Goal: Transaction & Acquisition: Purchase product/service

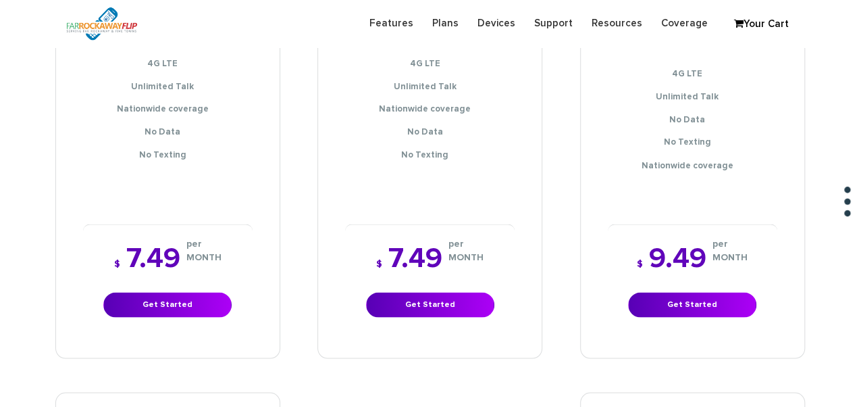
scroll to position [1216, 0]
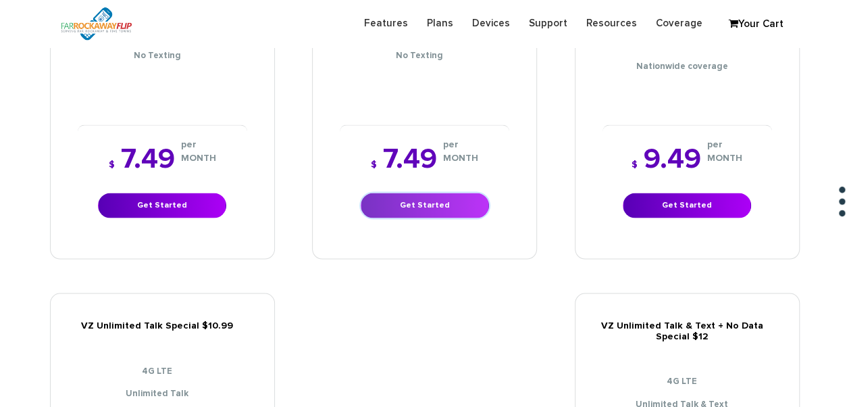
click at [431, 193] on link "Get Started" at bounding box center [425, 205] width 128 height 25
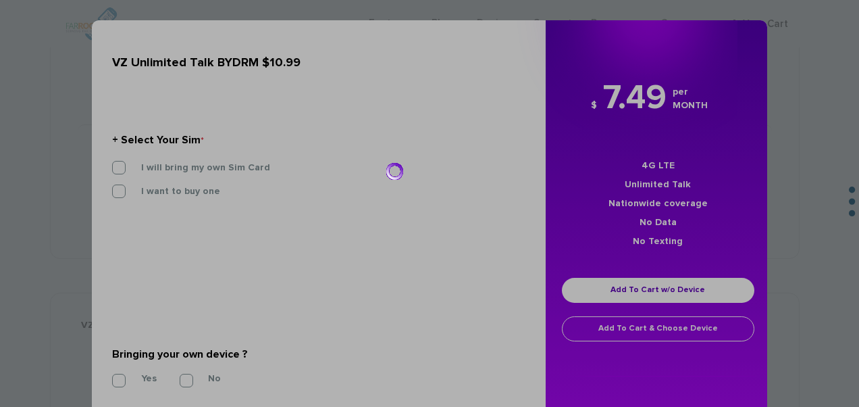
click at [209, 170] on div at bounding box center [429, 203] width 859 height 407
click at [115, 168] on div at bounding box center [429, 203] width 859 height 407
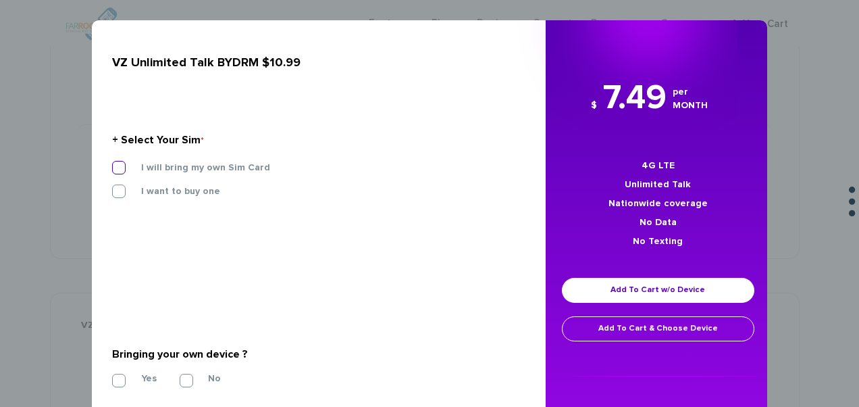
click at [122, 163] on label "I will bring my own Sim Card" at bounding box center [195, 167] width 149 height 12
click at [112, 164] on input "I will bring my own Sim Card" at bounding box center [112, 164] width 0 height 0
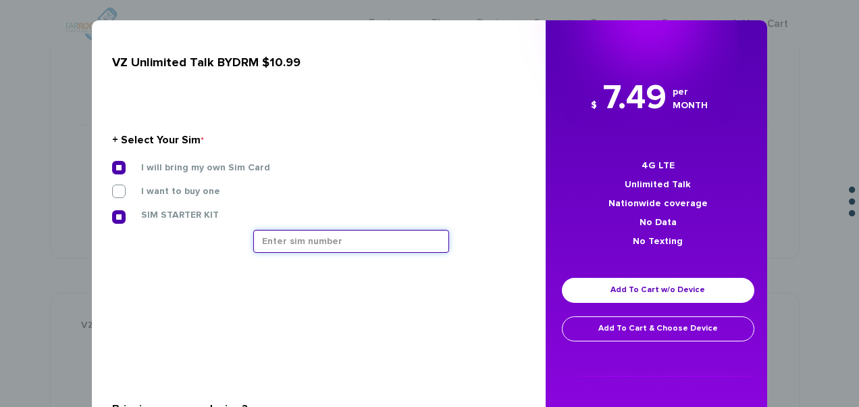
click at [330, 243] on input "text" at bounding box center [351, 241] width 196 height 23
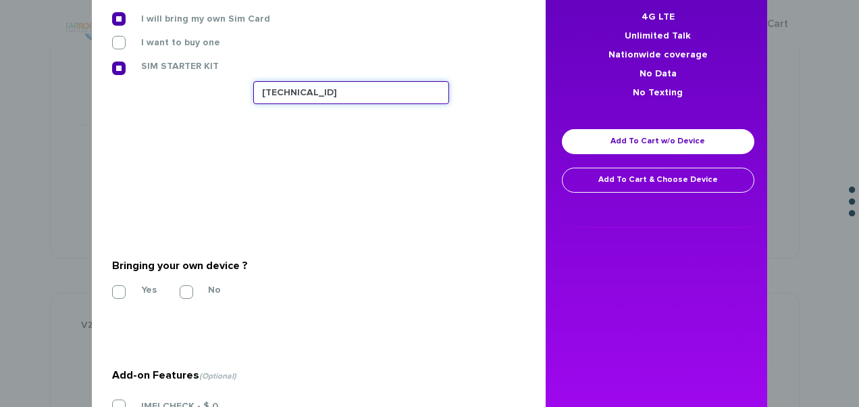
scroll to position [266, 0]
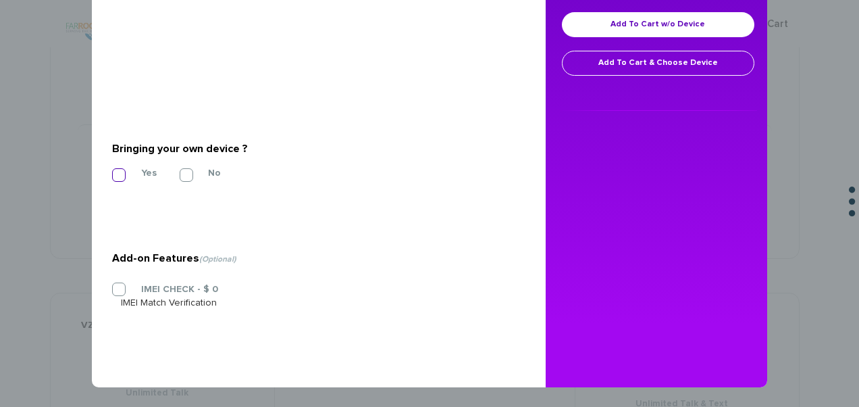
type input "89148000011835958925"
click at [126, 167] on label "Yes" at bounding box center [139, 173] width 36 height 12
click at [112, 171] on input "Yes" at bounding box center [112, 171] width 0 height 0
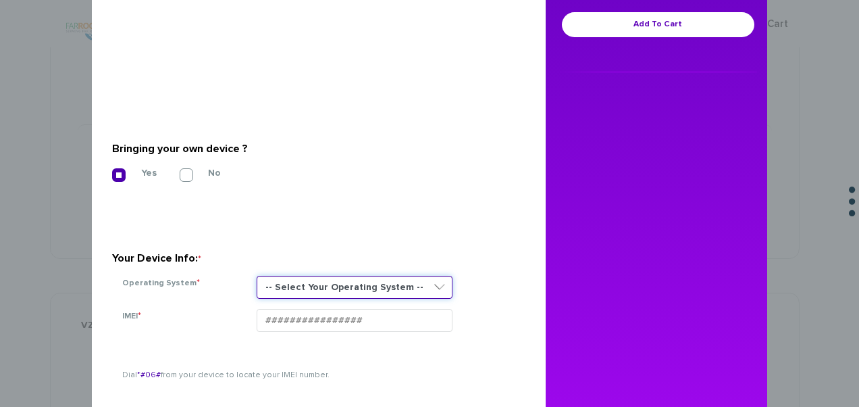
click at [321, 294] on select "-- Select Your Operating System -- ANDROID BLACKBERRY IOS NONE (BASIC PHONE) WI…" at bounding box center [355, 287] width 196 height 23
select select "NONE (BASIC PHONE)"
click at [257, 276] on select "-- Select Your Operating System -- ANDROID BLACKBERRY IOS NONE (BASIC PHONE) WI…" at bounding box center [355, 287] width 196 height 23
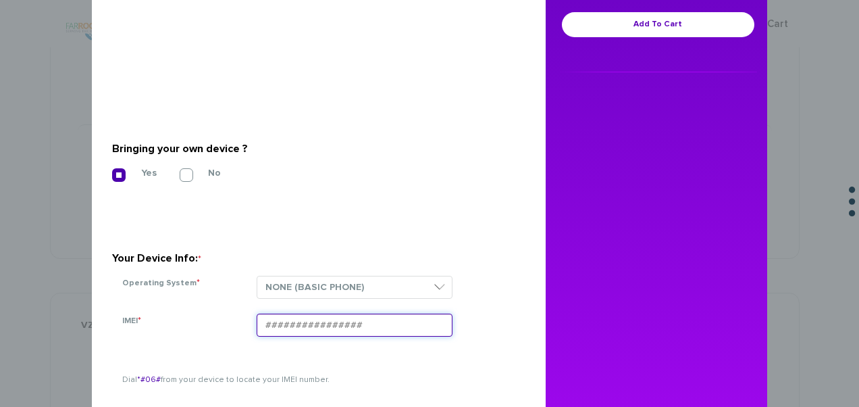
paste input "354834102803065"
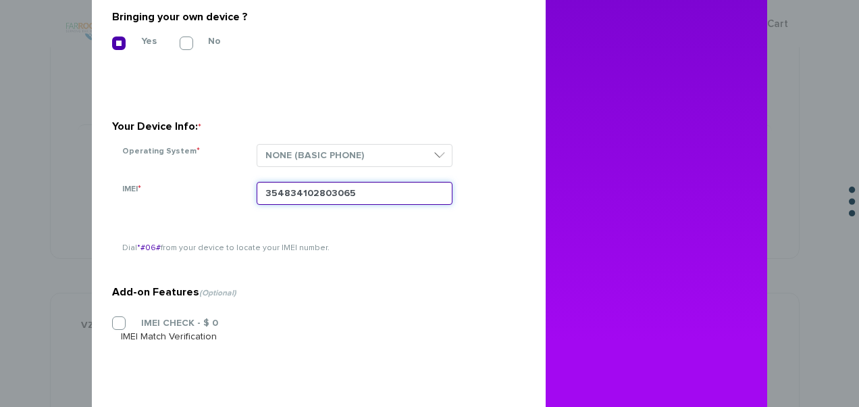
scroll to position [401, 0]
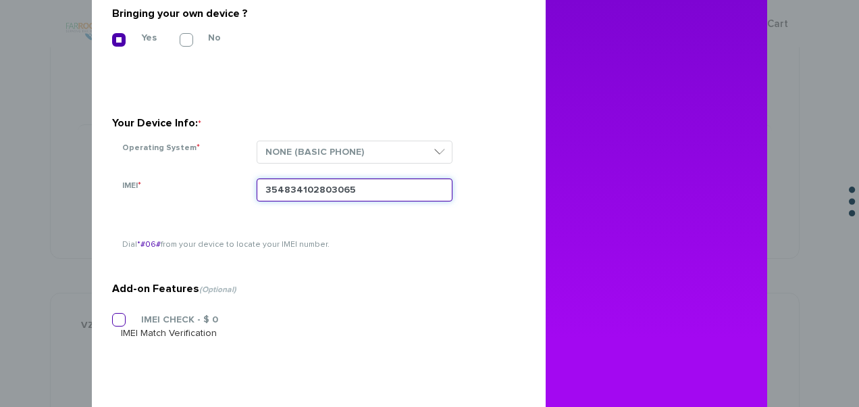
type input "354834102803065"
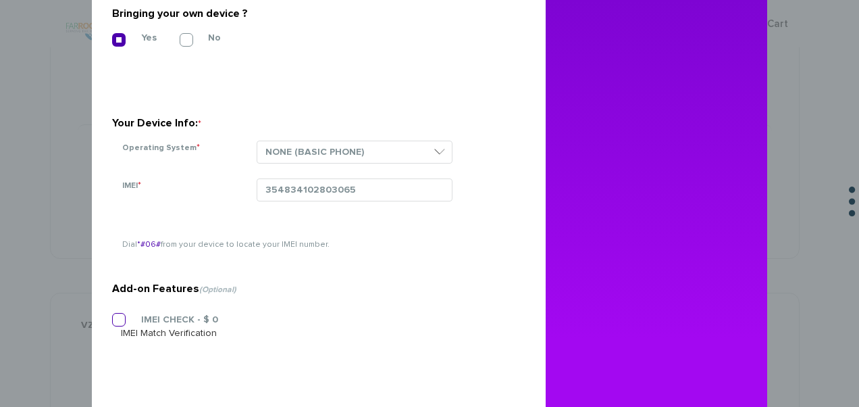
click at [173, 319] on label "IMEI CHECK - $ 0" at bounding box center [169, 320] width 97 height 12
click at [112, 316] on input "IMEI CHECK - $ 0" at bounding box center [112, 316] width 0 height 0
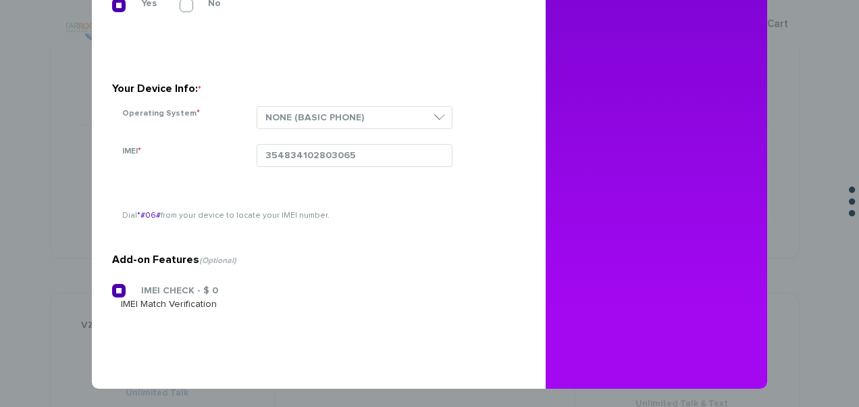
scroll to position [437, 0]
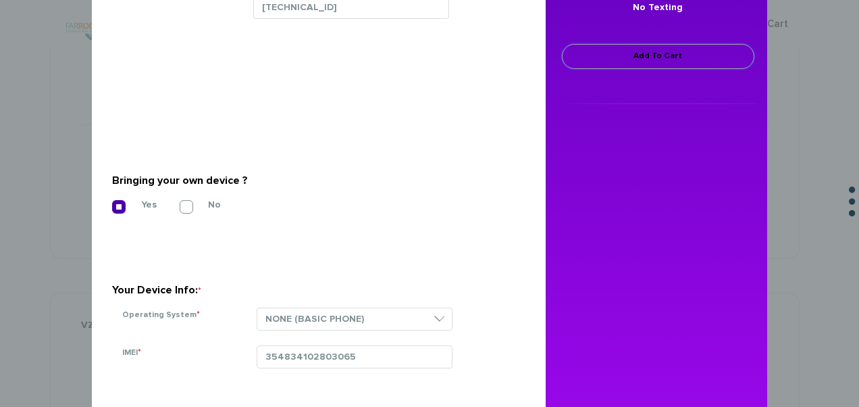
click at [655, 67] on link "Add To Cart" at bounding box center [658, 56] width 193 height 25
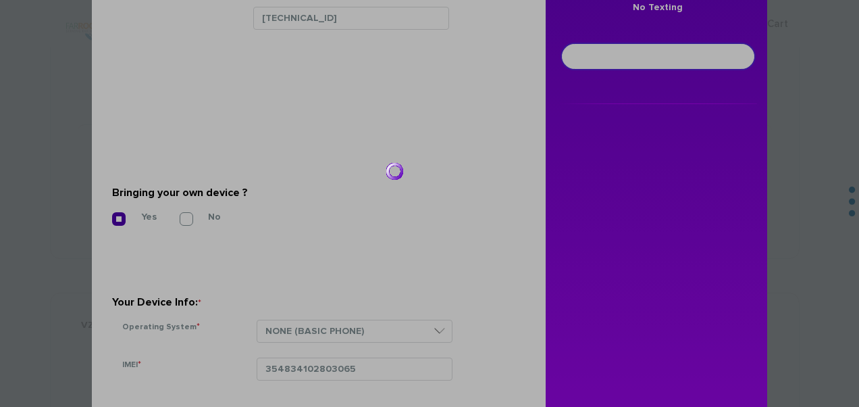
scroll to position [245, 0]
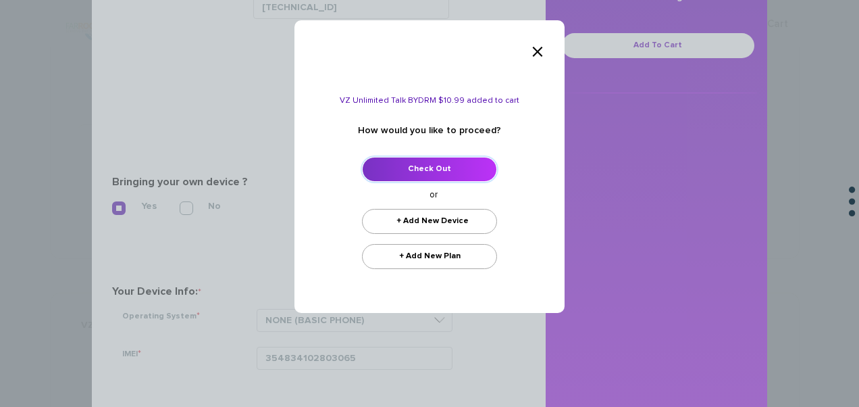
click at [403, 169] on link "Check Out" at bounding box center [429, 169] width 135 height 25
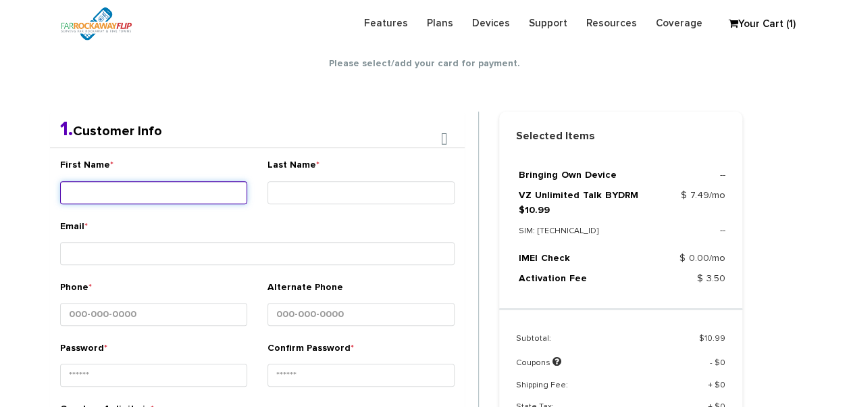
click at [159, 181] on input "First Name *" at bounding box center [153, 192] width 187 height 23
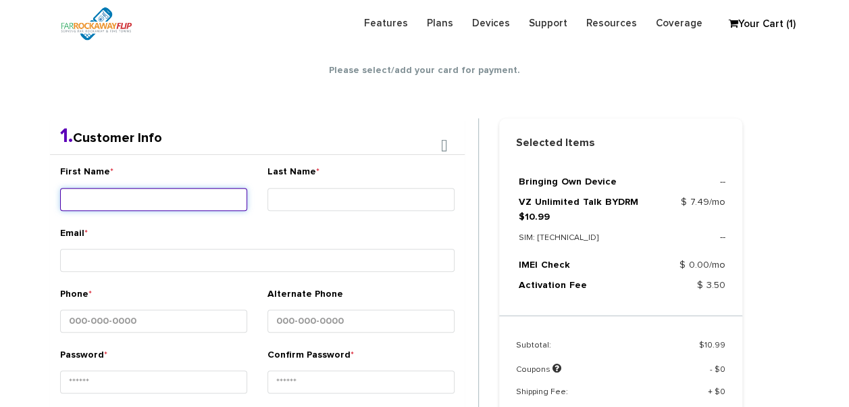
scroll to position [238, 0]
type input "atara"
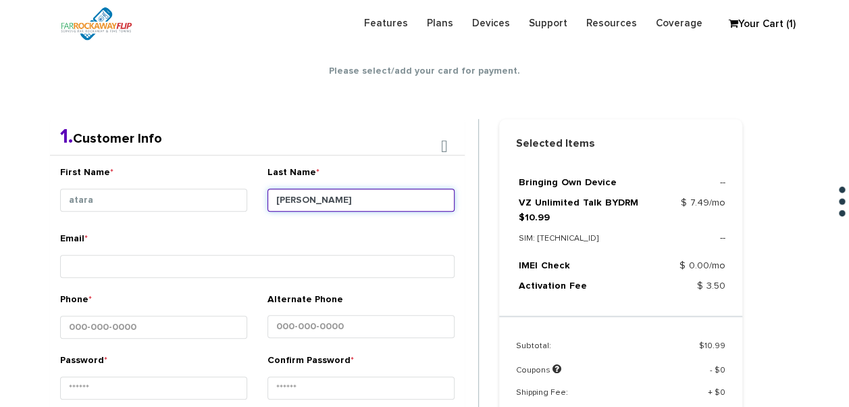
type input "jaffe"
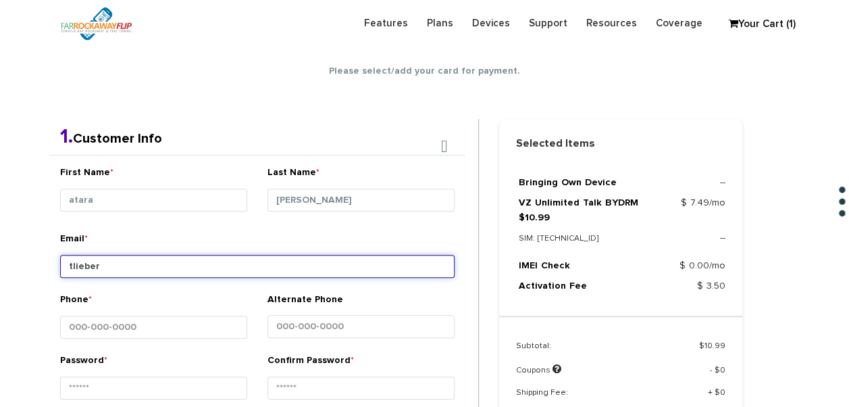
click at [180, 255] on input "tlieber" at bounding box center [257, 266] width 395 height 23
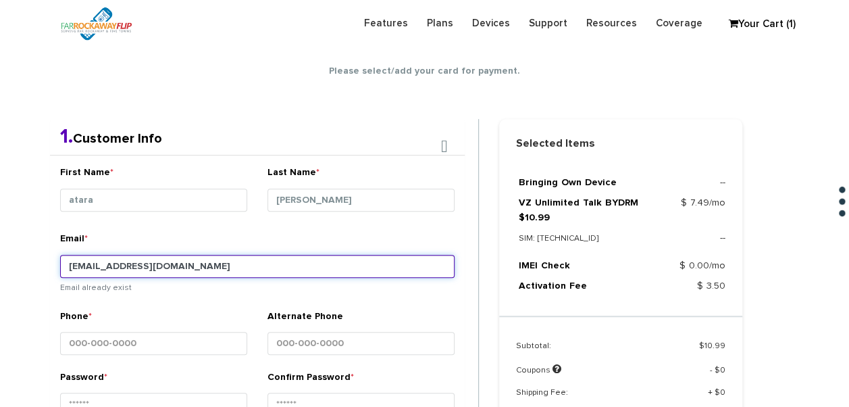
click at [105, 267] on input "tlieber61@gmail.com" at bounding box center [257, 266] width 395 height 23
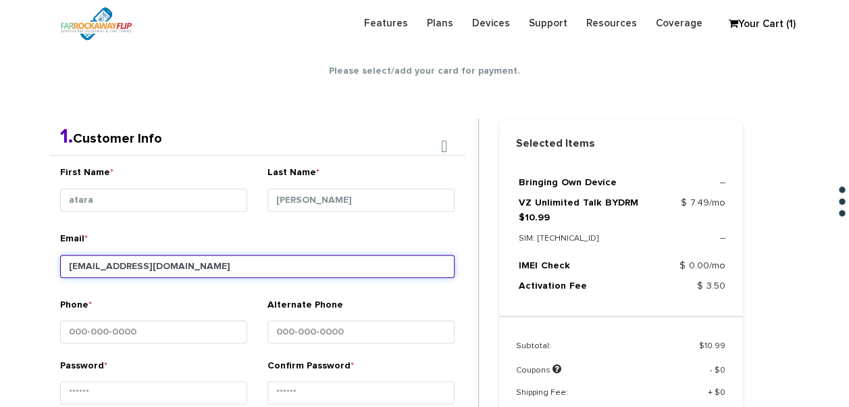
type input "[EMAIL_ADDRESS][DOMAIN_NAME]"
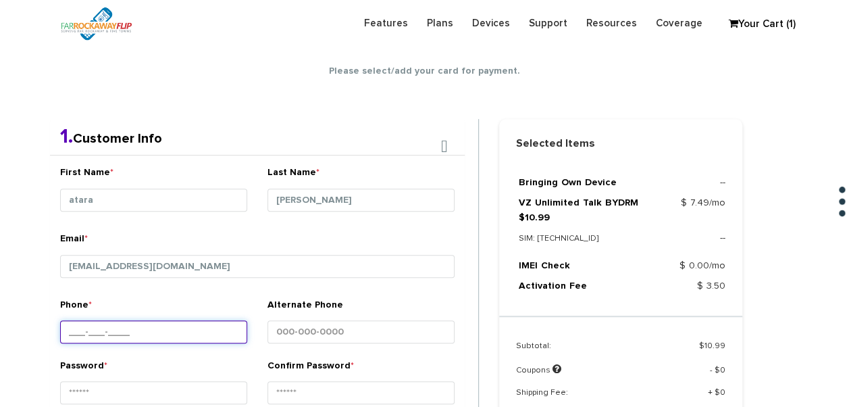
click at [188, 324] on input "Phone *" at bounding box center [153, 331] width 187 height 23
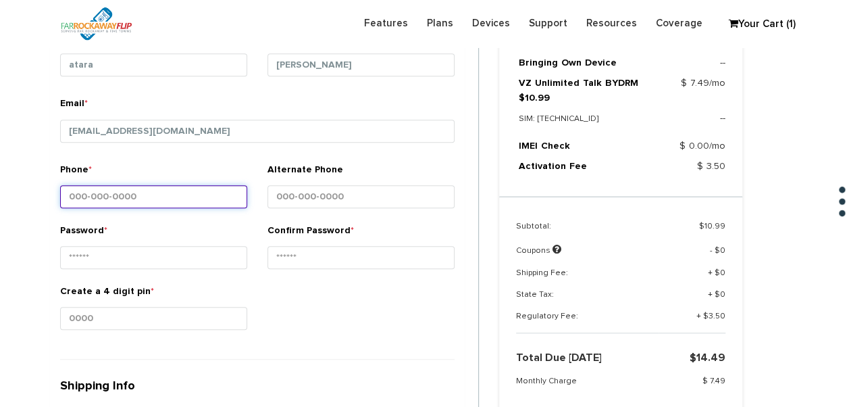
click at [174, 189] on input "Phone *" at bounding box center [153, 196] width 187 height 23
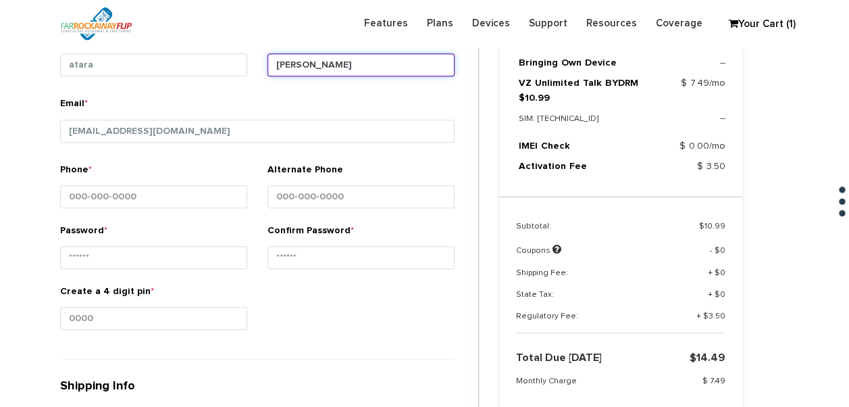
drag, startPoint x: 282, startPoint y: 62, endPoint x: 290, endPoint y: 66, distance: 8.2
click at [283, 62] on input "jaffe" at bounding box center [361, 64] width 187 height 23
type input "joffe"
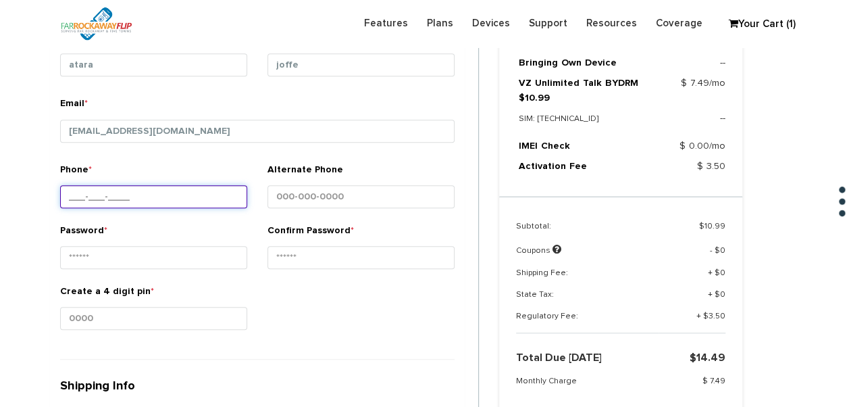
click at [139, 205] on input "Phone *" at bounding box center [153, 196] width 187 height 23
type input "347-276-0076"
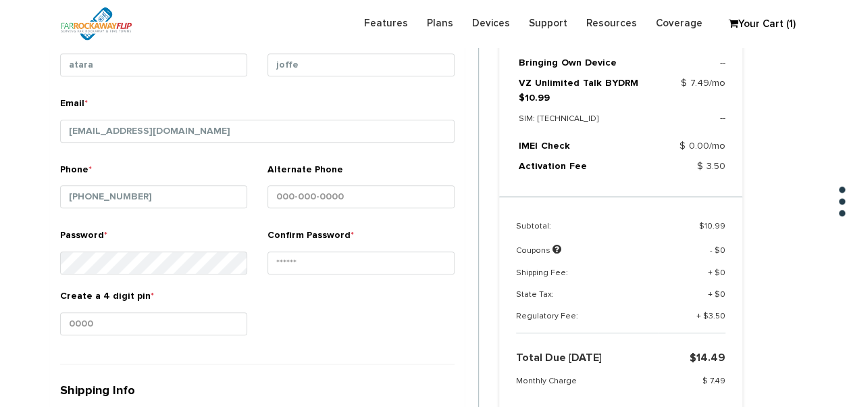
click at [207, 247] on div "Password *" at bounding box center [153, 253] width 187 height 51
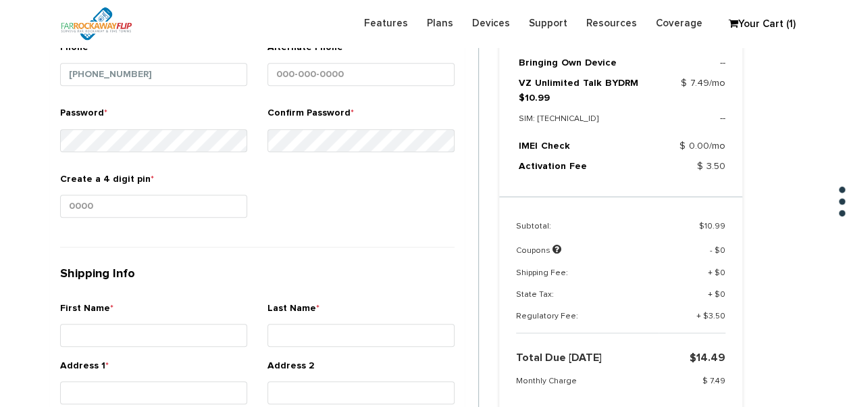
scroll to position [508, 0]
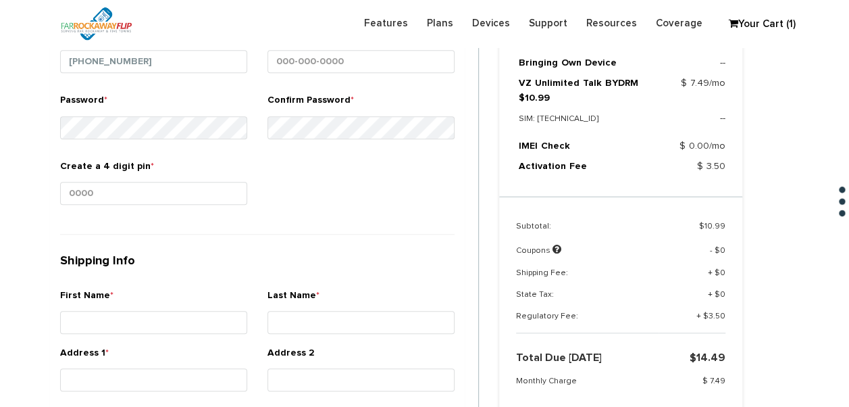
click at [146, 209] on div "Create a 4 digit pin *" at bounding box center [153, 189] width 207 height 61
click at [147, 201] on input "Create a 4 digit pin *" at bounding box center [153, 193] width 187 height 23
type input "1234"
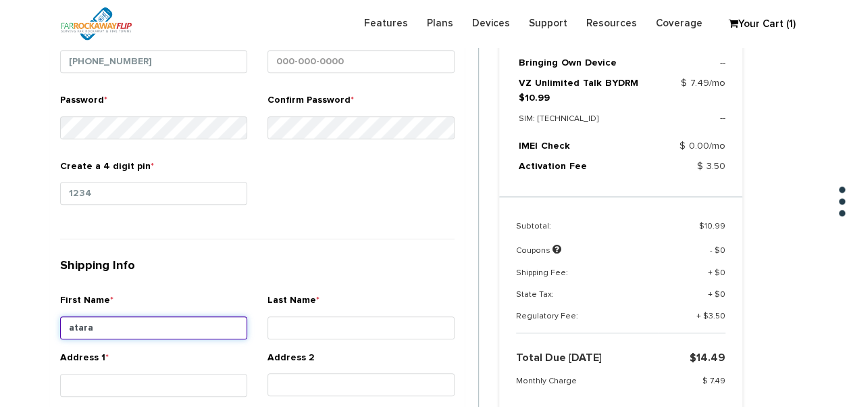
type input "atara"
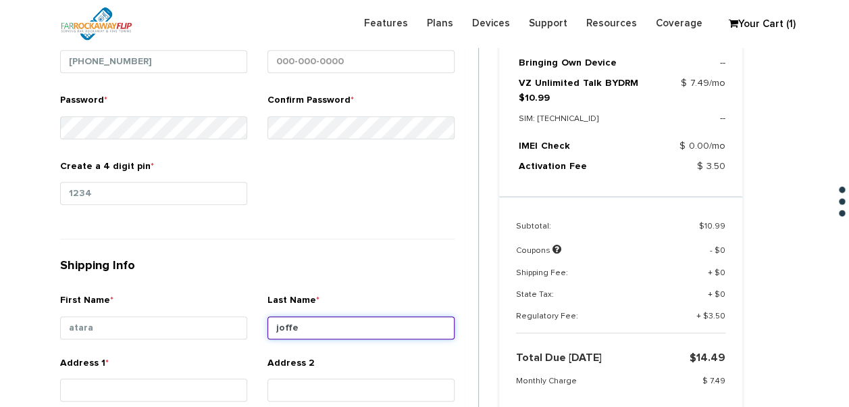
type input "joffe"
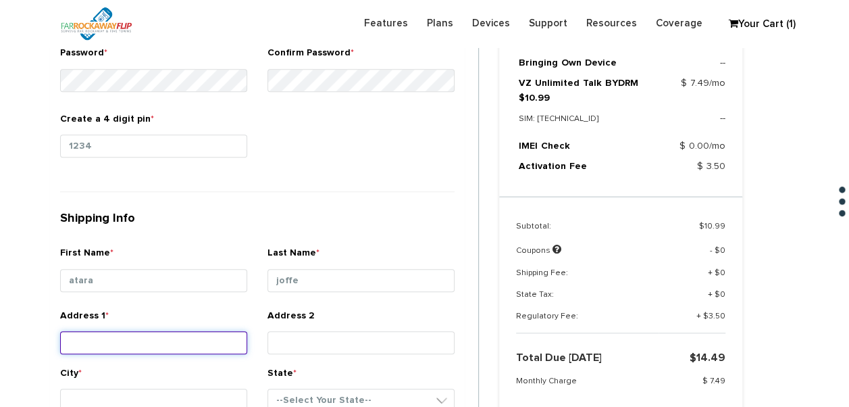
scroll to position [576, 0]
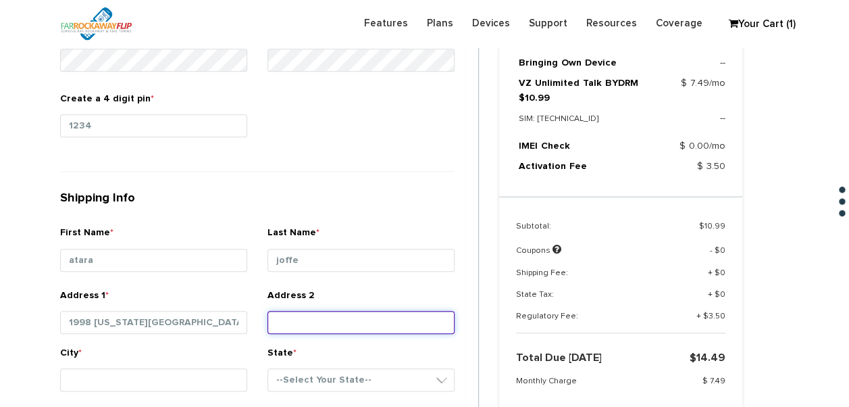
type input "1998 new york avenue"
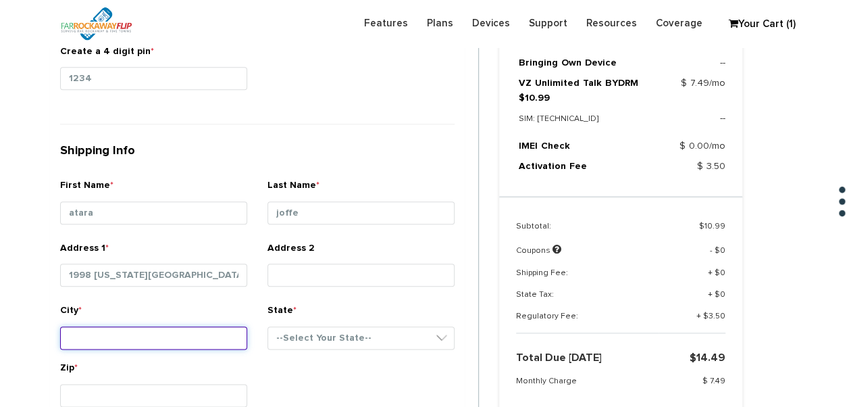
scroll to position [643, 0]
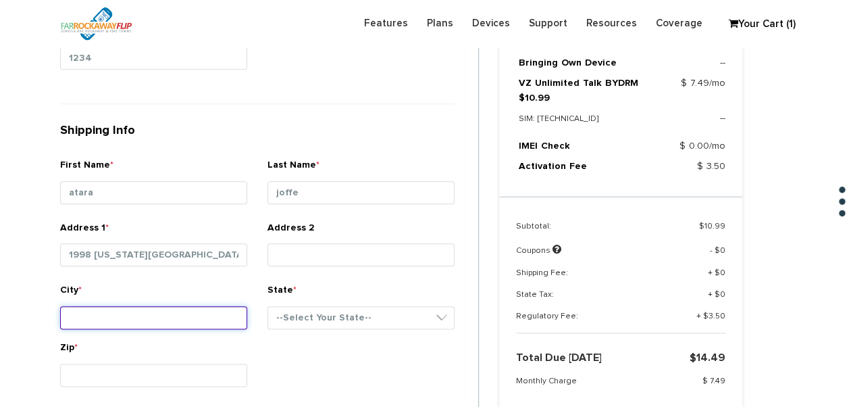
click at [191, 313] on input "City *" at bounding box center [153, 317] width 187 height 23
click at [159, 334] on div "City *" at bounding box center [153, 311] width 207 height 57
click at [132, 312] on input "City *" at bounding box center [153, 317] width 187 height 23
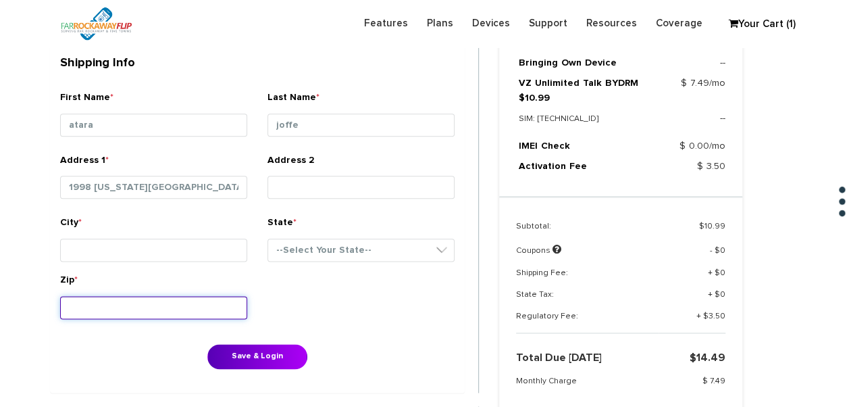
drag, startPoint x: 177, startPoint y: 293, endPoint x: 170, endPoint y: 303, distance: 12.0
click at [172, 299] on input "Zip *" at bounding box center [153, 307] width 187 height 23
type input "11210"
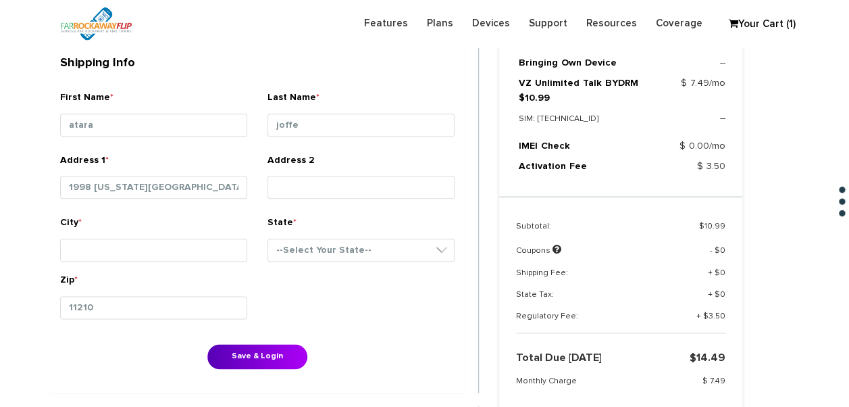
click at [44, 236] on div "1. Customer Info First Name * atara Last Name * joffe Email * Phone * * *" at bounding box center [264, 154] width 449 height 1016
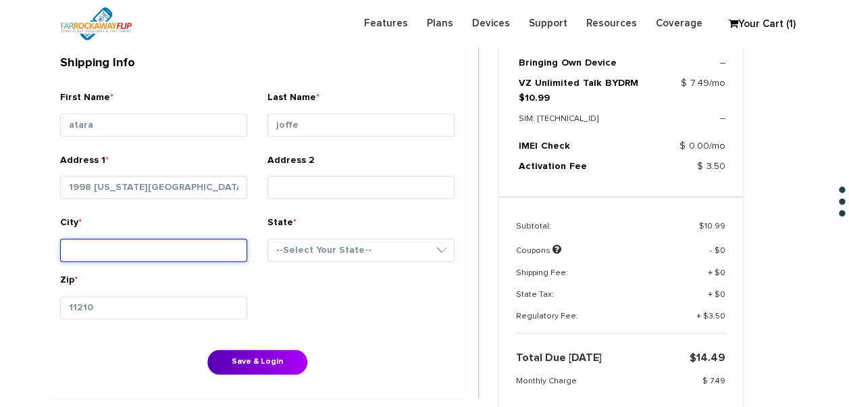
click at [104, 250] on input "City *" at bounding box center [153, 250] width 187 height 23
type input "brooklyn"
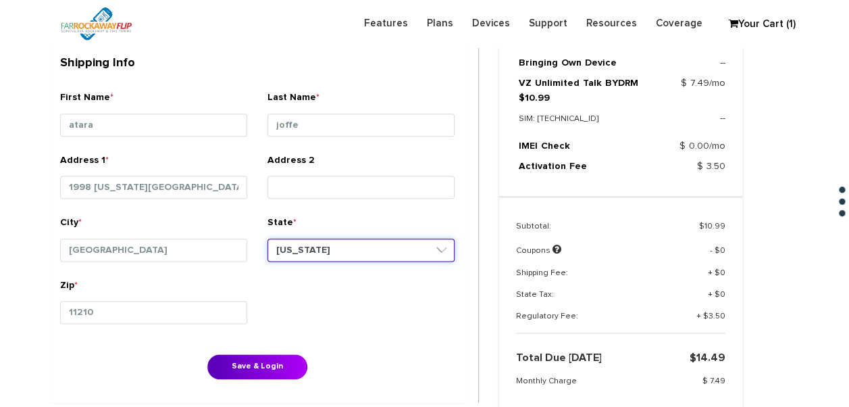
select select "NY"
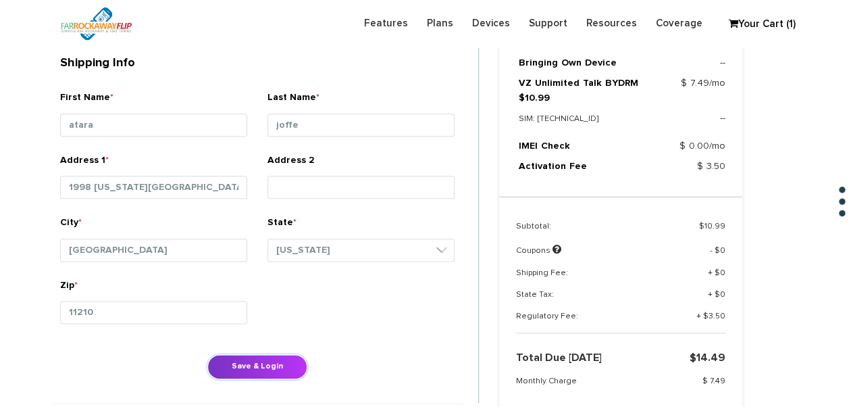
click at [259, 366] on button "Save & Login" at bounding box center [257, 366] width 100 height 25
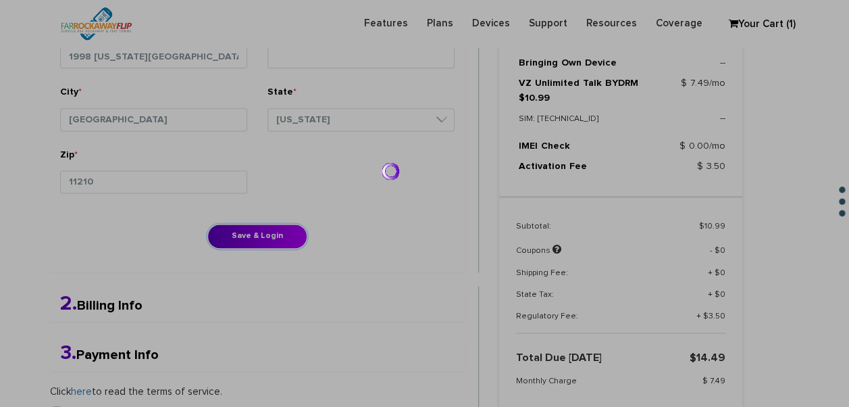
scroll to position [846, 0]
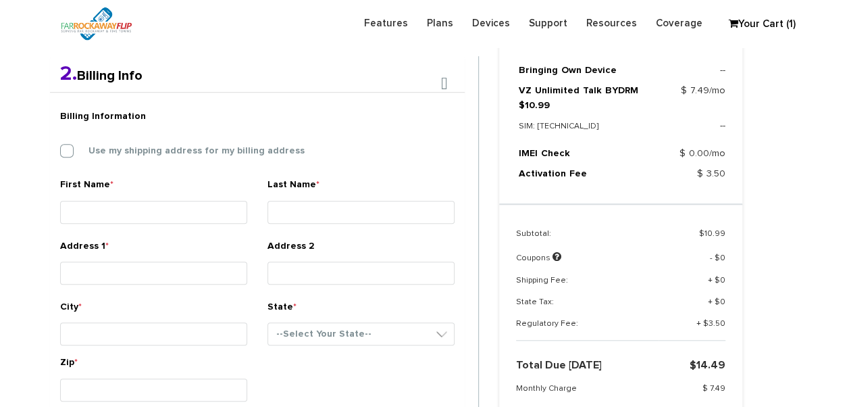
click at [120, 159] on div "Billing Information Use my shipping address for my billing address" at bounding box center [257, 140] width 415 height 75
click at [126, 148] on label "Use my shipping address for my billing address" at bounding box center [186, 151] width 236 height 12
click at [60, 147] on input "Use my shipping address for my billing address" at bounding box center [60, 147] width 0 height 0
type input "atara"
type input "joffe"
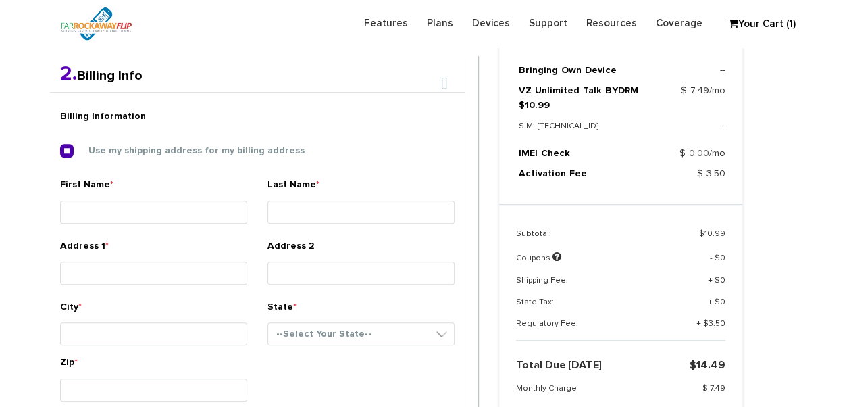
type input "1998 [US_STATE][GEOGRAPHIC_DATA]"
type input "[GEOGRAPHIC_DATA]"
select select "NY"
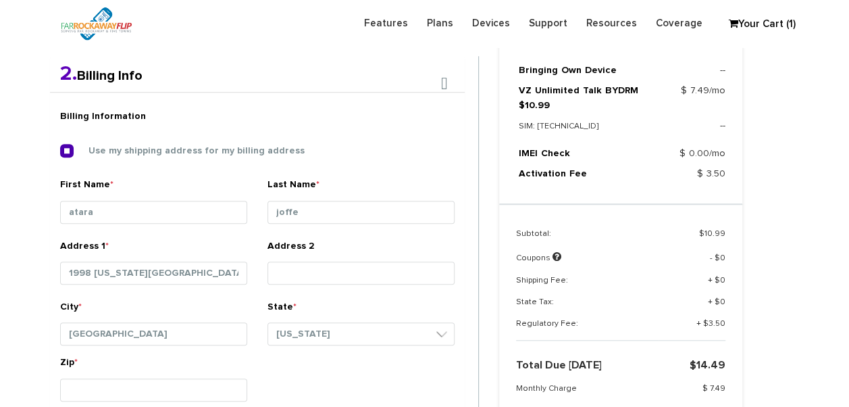
scroll to position [485, 0]
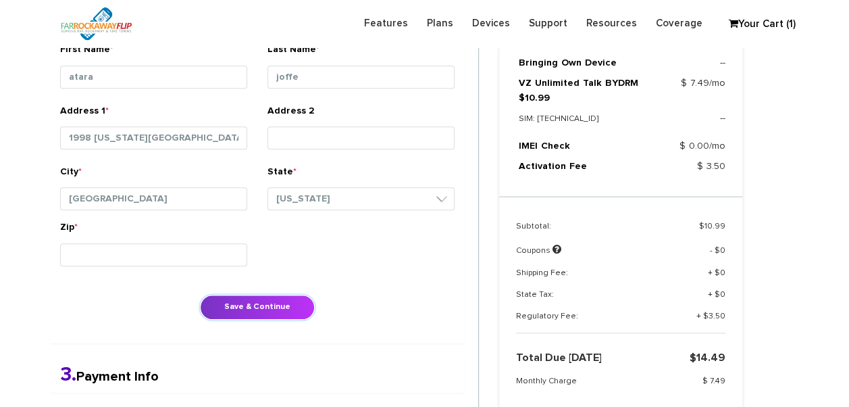
click at [271, 303] on button "Save & Continue" at bounding box center [257, 307] width 115 height 25
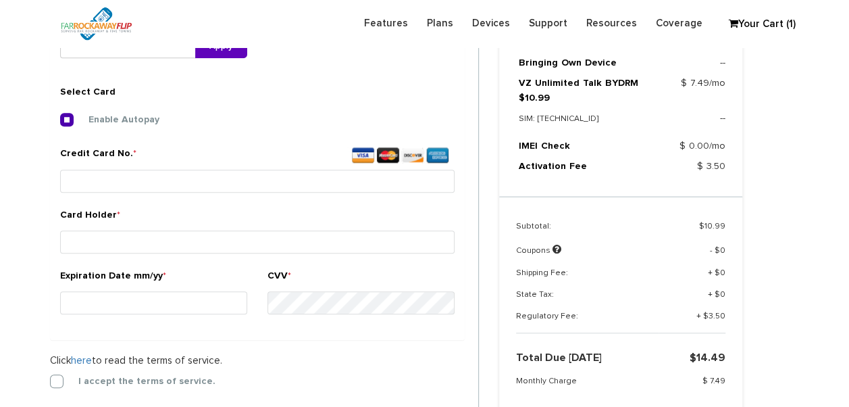
click at [49, 381] on div "1. Shipping Info First Name * atara Last Name * joffe Address 1 * 1998 new york…" at bounding box center [264, 187] width 449 height 664
click at [58, 376] on label "I accept the terms of service." at bounding box center [136, 380] width 157 height 12
click at [50, 376] on input "I accept the terms of service." at bounding box center [50, 376] width 0 height 0
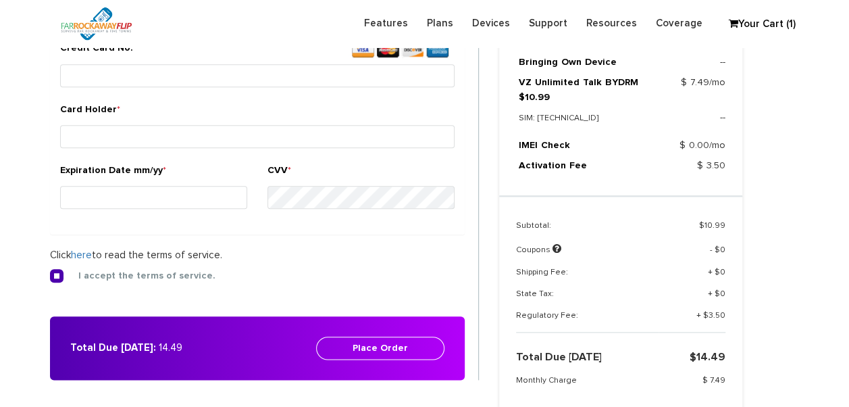
scroll to position [435, 0]
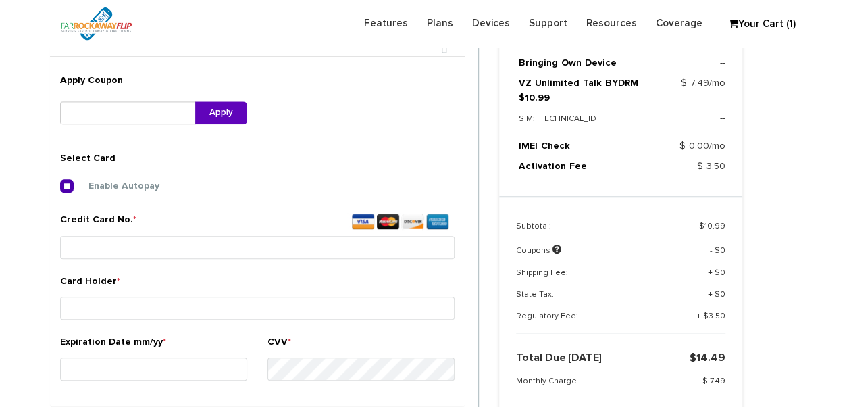
click at [155, 258] on div "Credit Card No. *" at bounding box center [257, 238] width 395 height 51
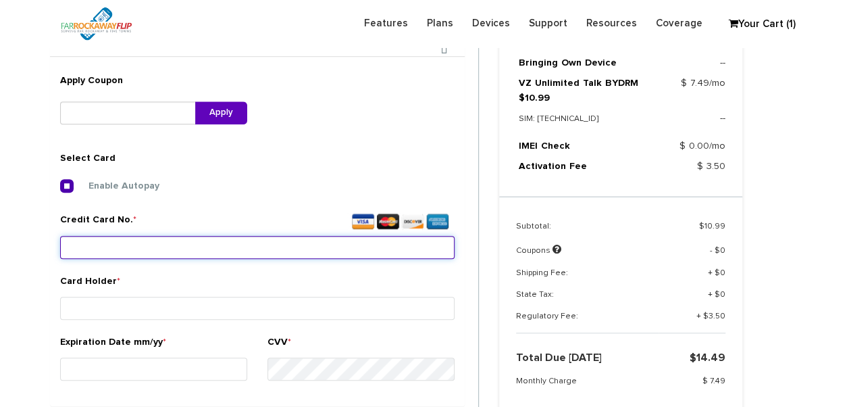
click at [152, 247] on input "Credit Card No. *" at bounding box center [257, 247] width 395 height 23
type input "4266 8417 7328 0068"
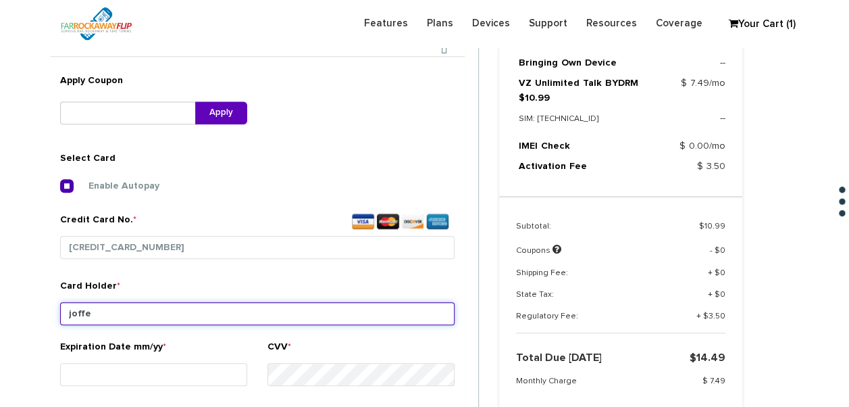
type input "joffe"
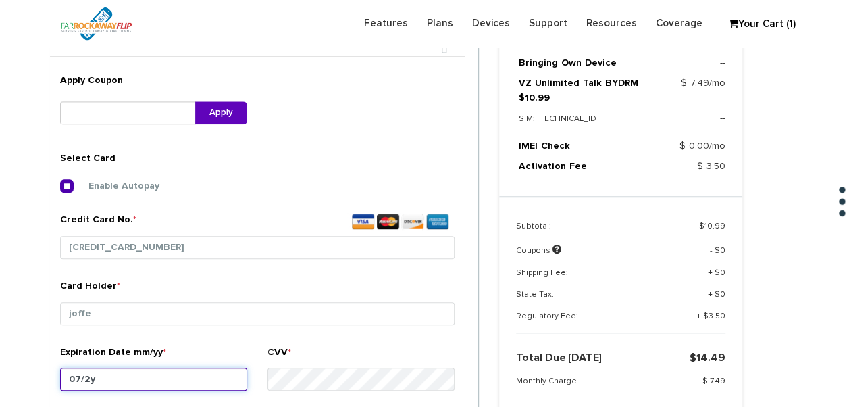
type input "07/28"
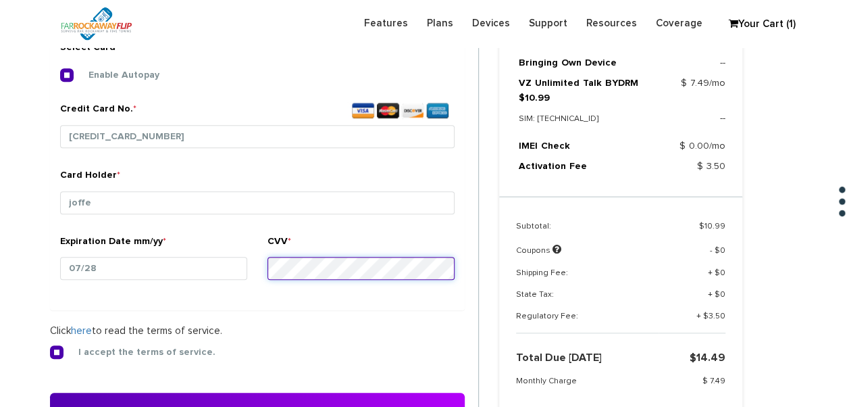
scroll to position [638, 0]
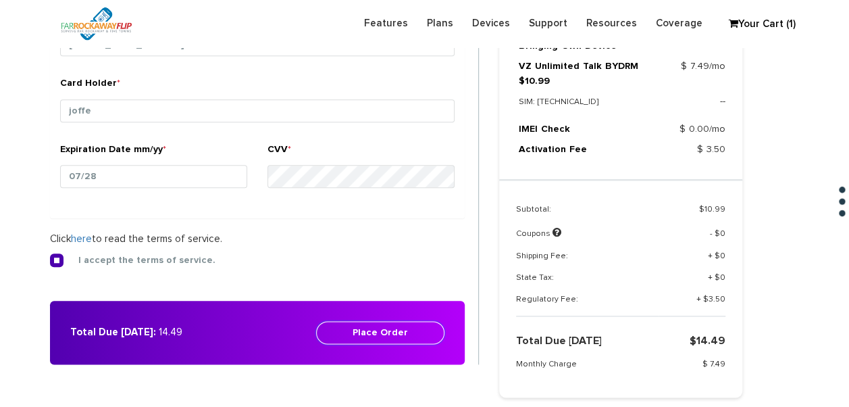
click at [389, 332] on button "Place Order" at bounding box center [380, 332] width 128 height 23
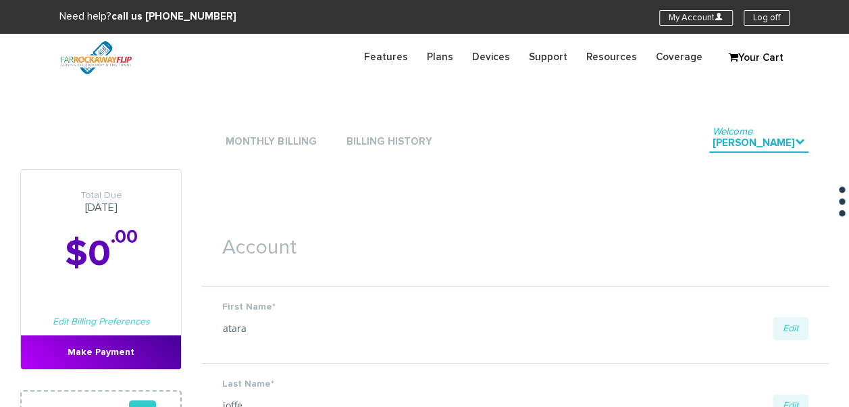
click at [285, 153] on li "Monthly Billing" at bounding box center [270, 142] width 97 height 41
click at [279, 141] on link "Monthly Billing" at bounding box center [270, 142] width 97 height 18
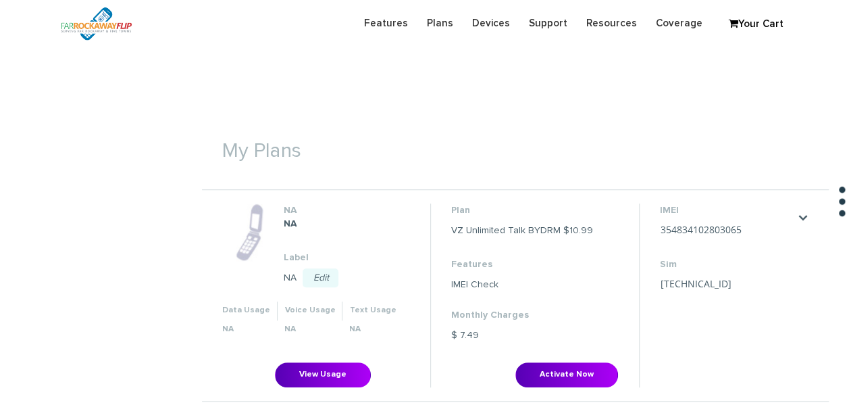
scroll to position [473, 0]
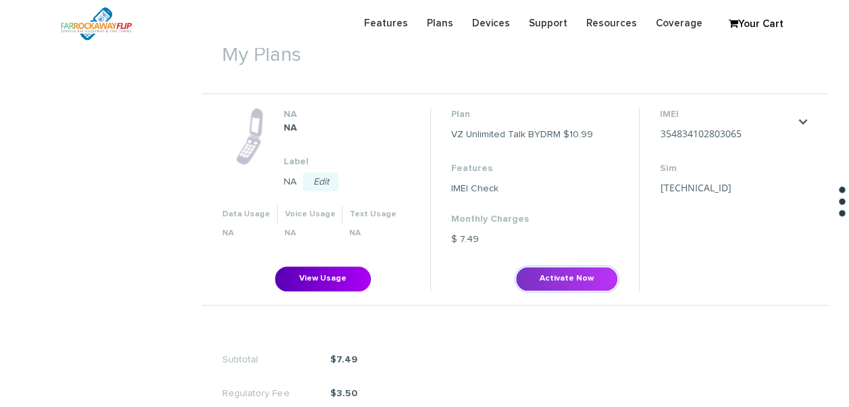
click at [566, 276] on button "Activate Now" at bounding box center [567, 278] width 103 height 25
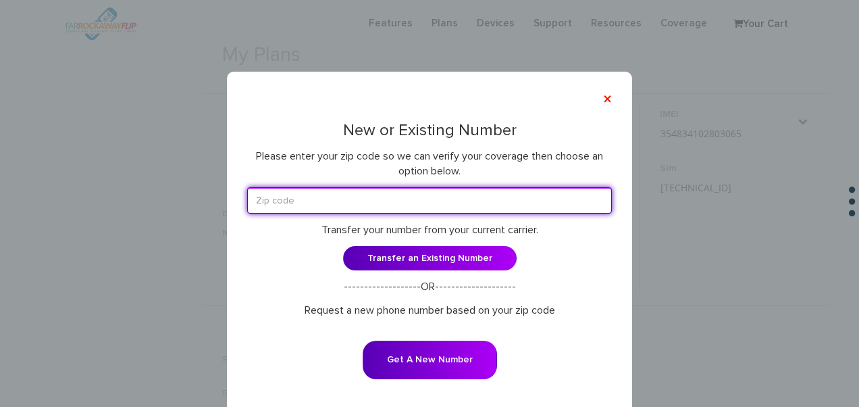
click at [418, 199] on input "text" at bounding box center [429, 200] width 365 height 26
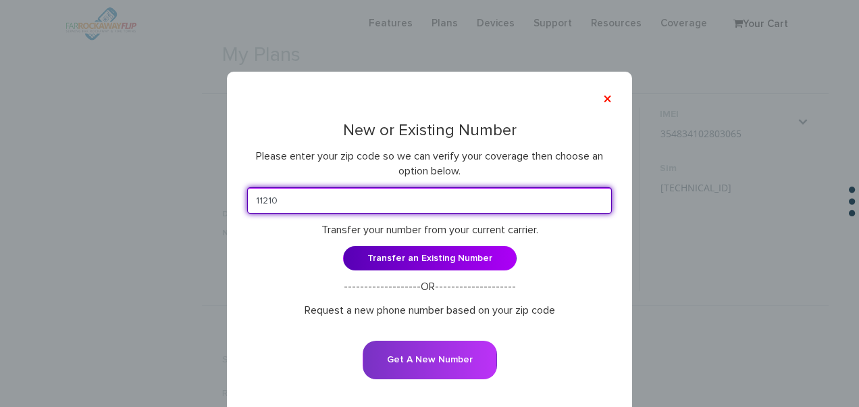
type input "11210"
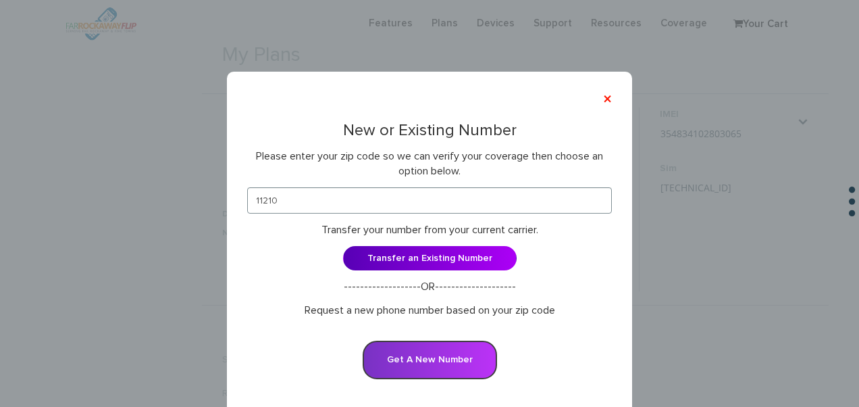
click at [447, 349] on button "Get A New Number" at bounding box center [430, 360] width 134 height 39
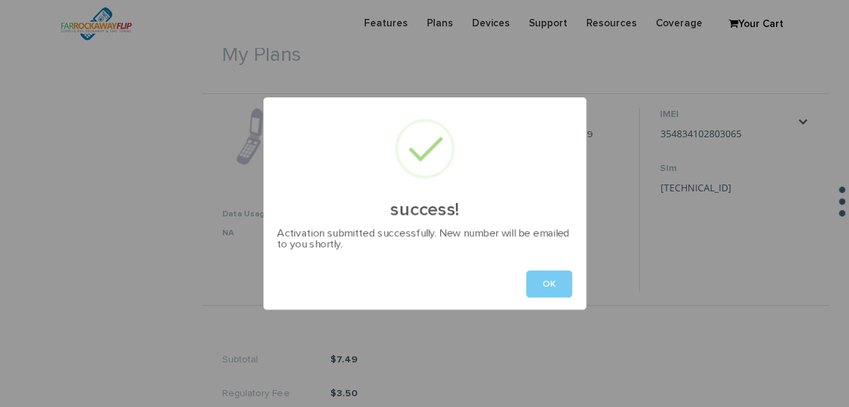
click at [542, 282] on button "OK" at bounding box center [549, 283] width 46 height 27
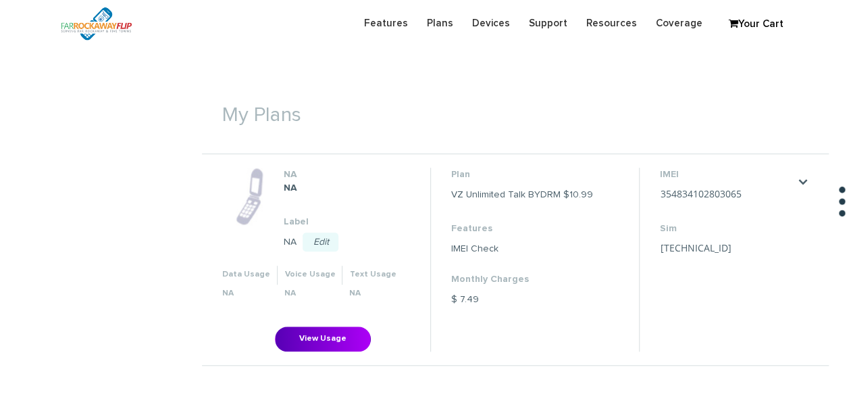
scroll to position [541, 0]
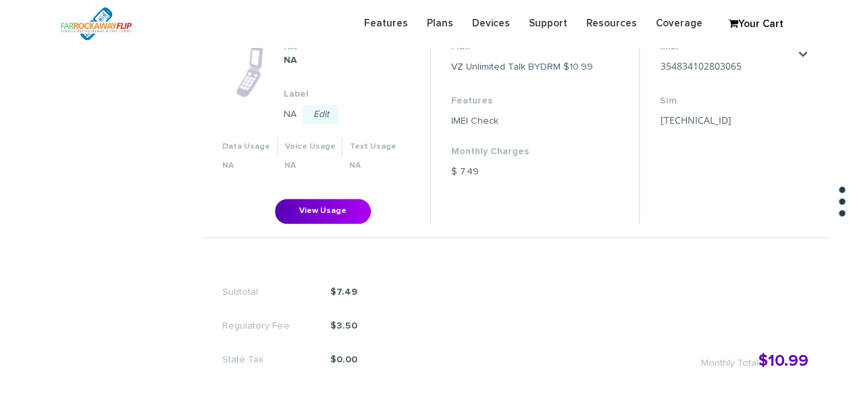
click at [660, 74] on dl "IMEI 354834102803065 Save Cancel Sim 89148000011835958925 Save Cancel" at bounding box center [727, 85] width 135 height 91
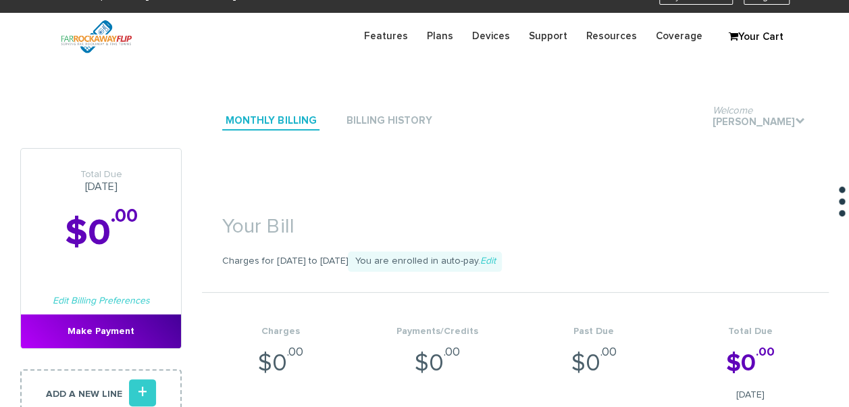
scroll to position [0, 0]
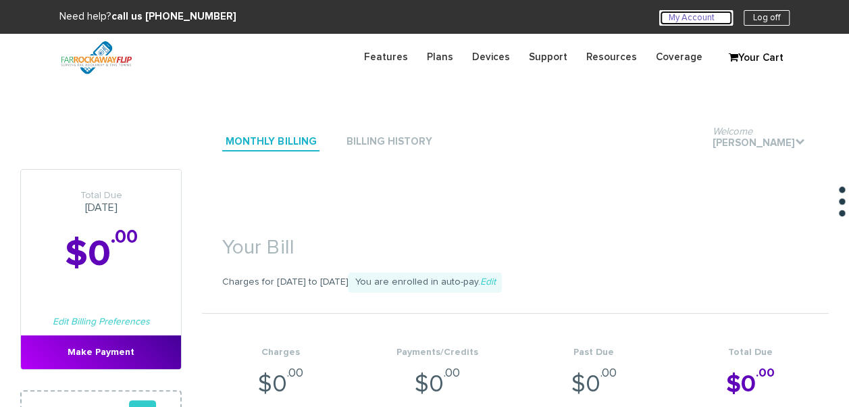
click at [678, 19] on link "My Account U" at bounding box center [696, 18] width 74 height 16
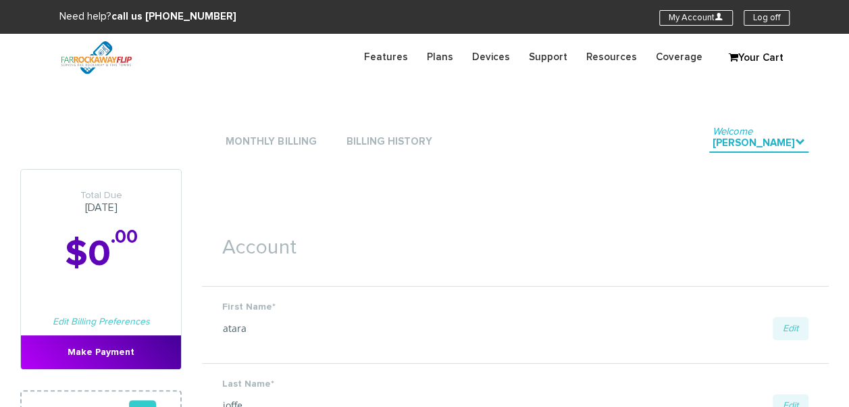
click at [305, 154] on li "Monthly Billing" at bounding box center [270, 142] width 97 height 41
click at [303, 151] on li "Monthly Billing" at bounding box center [270, 142] width 97 height 41
click at [301, 149] on link "Monthly Billing" at bounding box center [270, 142] width 97 height 18
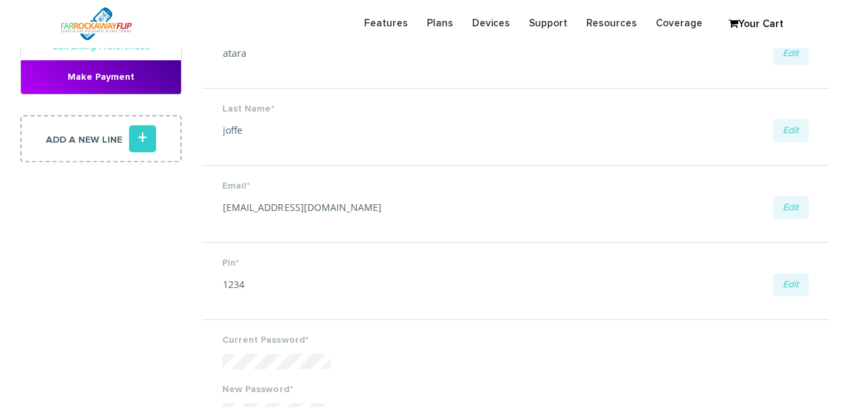
scroll to position [311, 0]
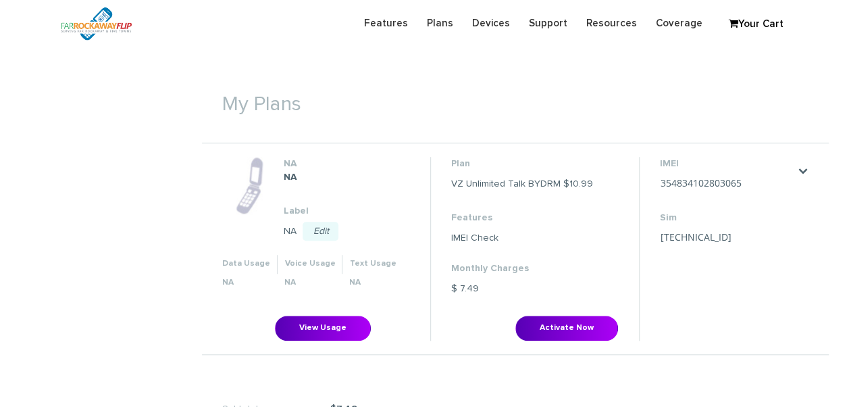
scroll to position [473, 0]
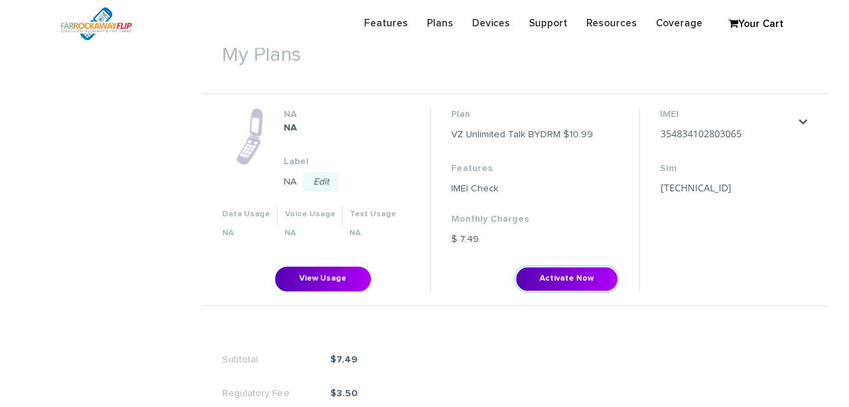
click at [541, 266] on button "Activate Now" at bounding box center [567, 278] width 103 height 25
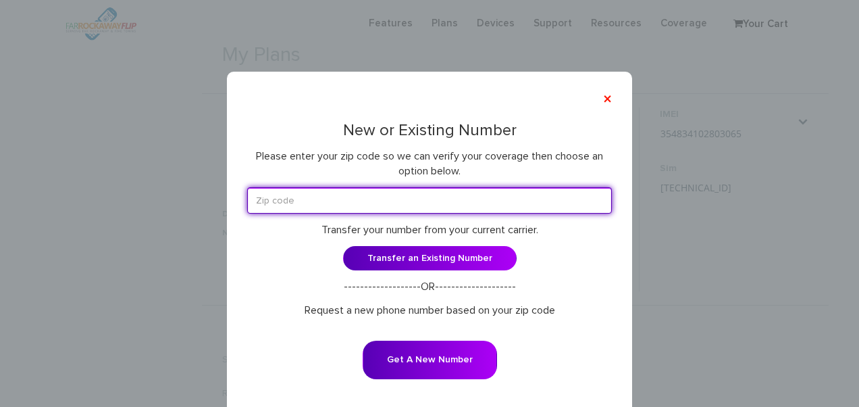
click at [414, 203] on input "text" at bounding box center [429, 200] width 365 height 26
type input "11214"
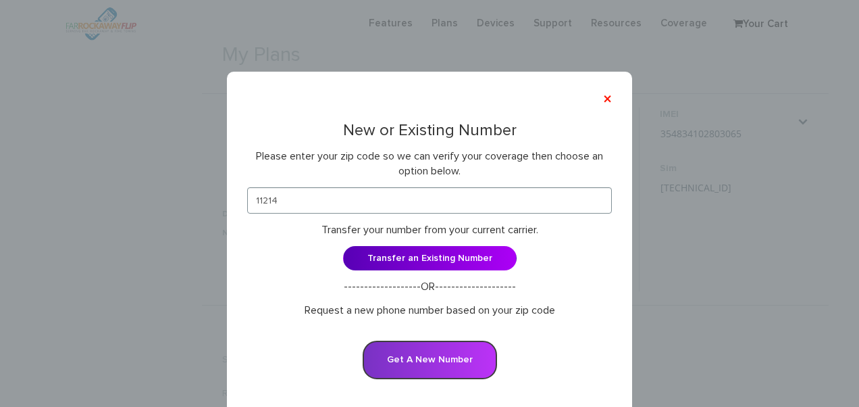
click at [449, 354] on button "Get A New Number" at bounding box center [430, 360] width 134 height 39
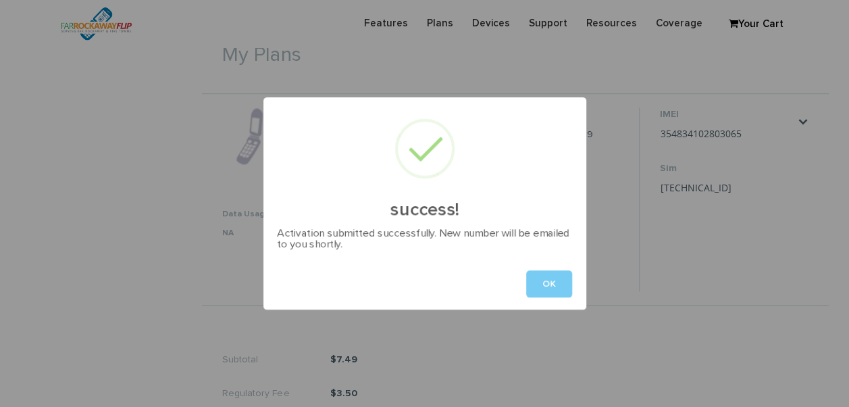
click at [562, 285] on button "OK" at bounding box center [549, 283] width 46 height 27
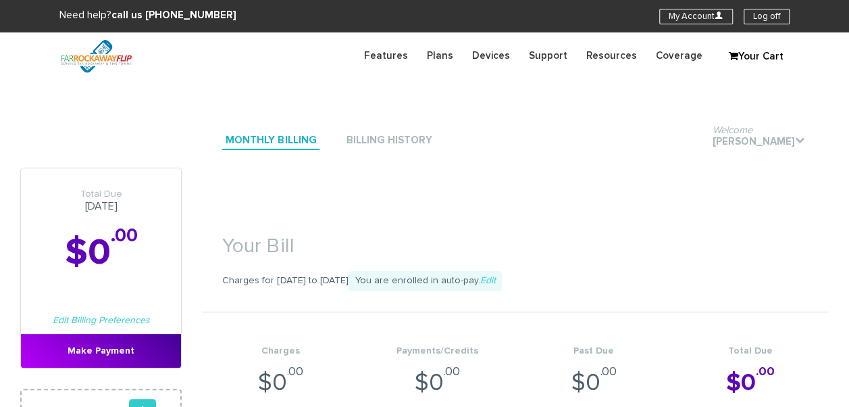
scroll to position [0, 0]
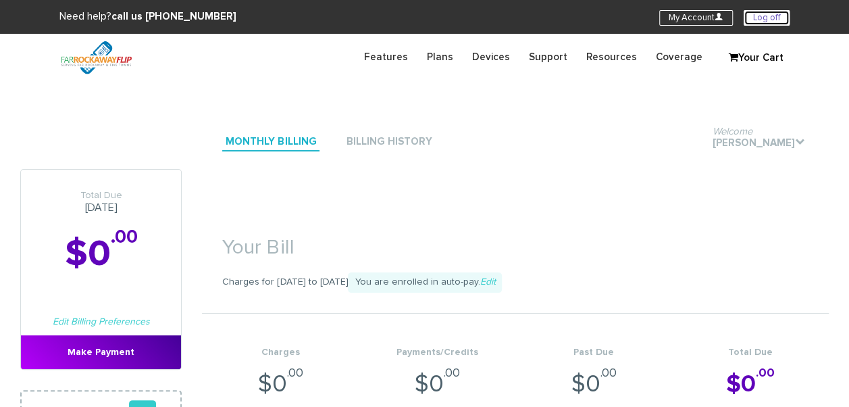
click at [759, 19] on link "Log off" at bounding box center [767, 18] width 46 height 16
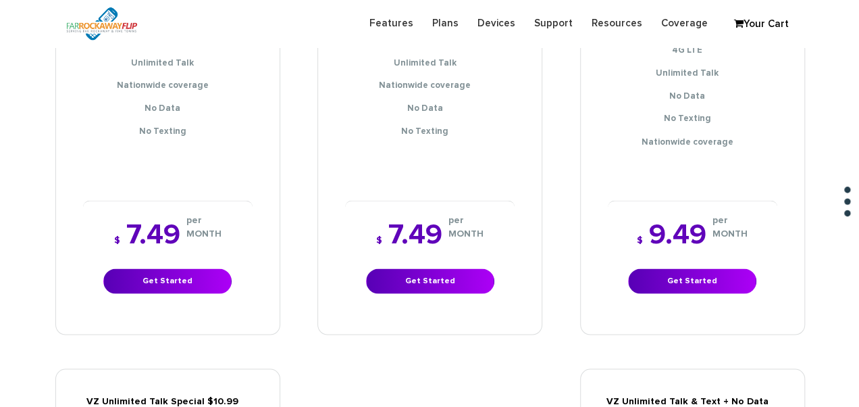
scroll to position [1284, 0]
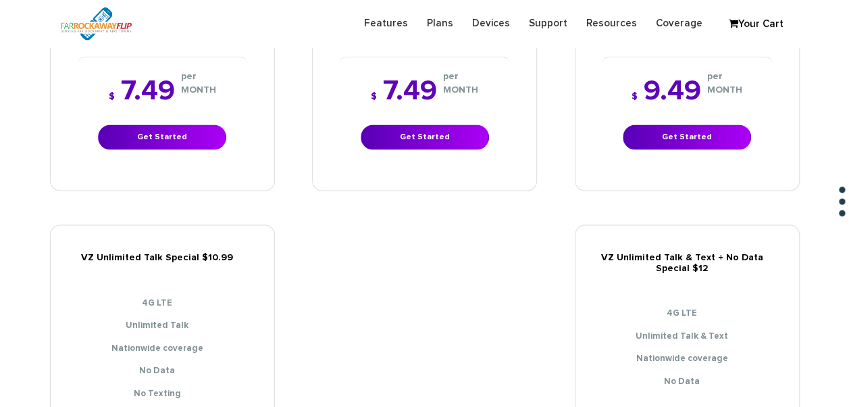
click at [414, 144] on div "$ 7.49 per MONTH Get Started" at bounding box center [425, 114] width 170 height 114
click at [416, 129] on link "Get Started" at bounding box center [425, 137] width 128 height 25
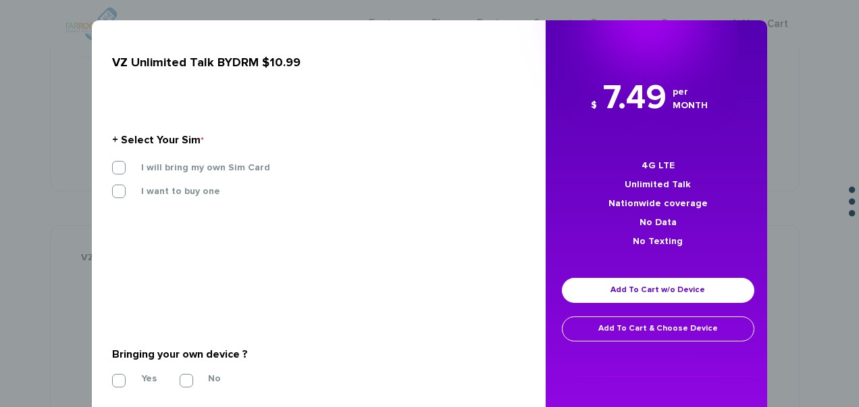
click at [169, 176] on div "I will bring my own Sim Card" at bounding box center [314, 173] width 424 height 24
click at [170, 172] on label "I will bring my own Sim Card" at bounding box center [195, 167] width 149 height 12
click at [112, 164] on input "I will bring my own Sim Card" at bounding box center [112, 164] width 0 height 0
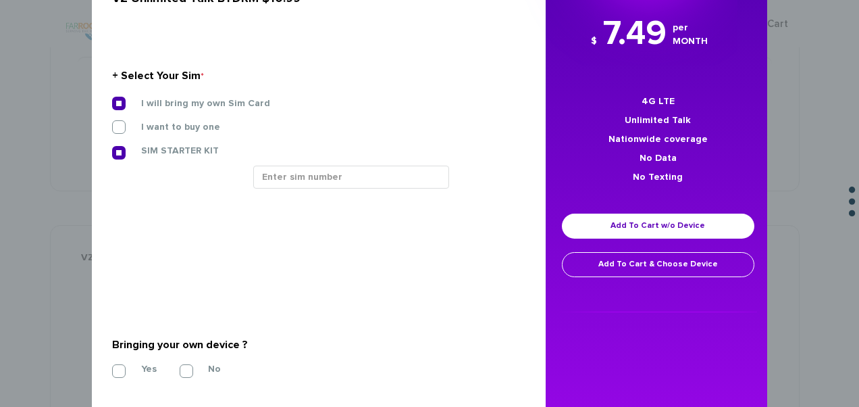
scroll to position [135, 0]
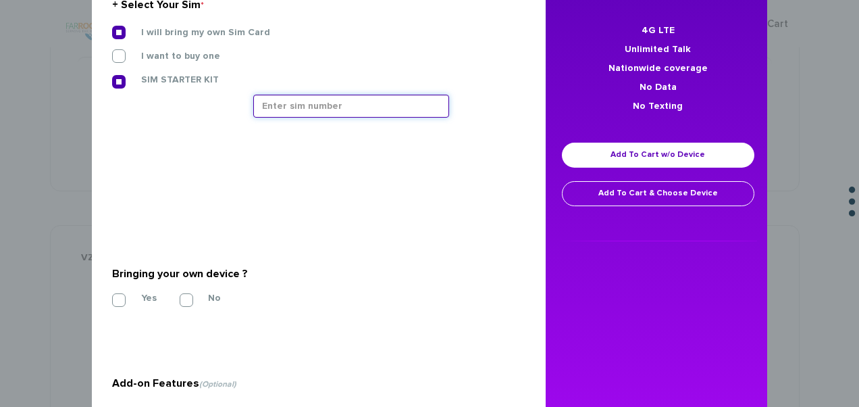
click at [313, 103] on input "text" at bounding box center [351, 106] width 196 height 23
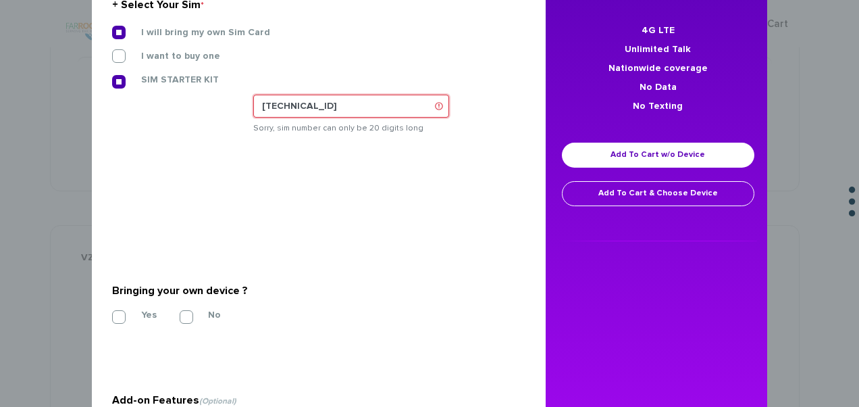
type input "[TECHNICAL_ID]"
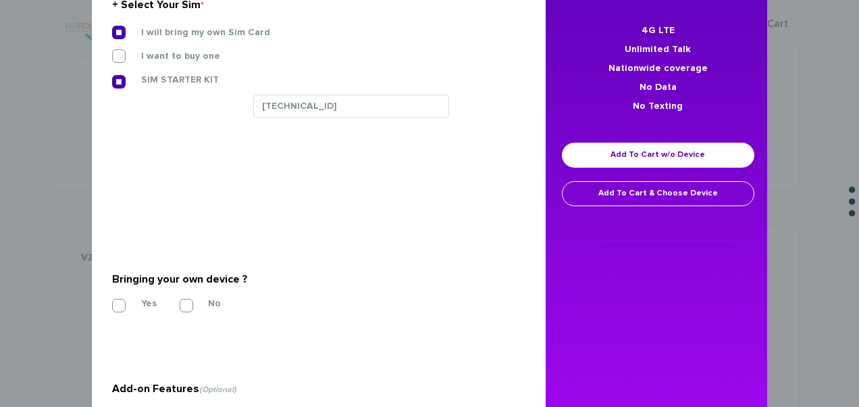
scroll to position [203, 0]
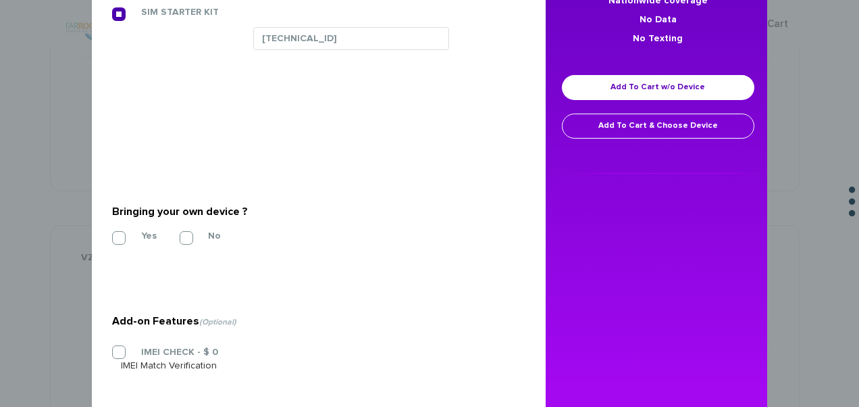
click at [126, 228] on section "Bringing your own device ? * Yes No" at bounding box center [313, 221] width 403 height 109
click at [122, 236] on label "Yes" at bounding box center [139, 236] width 36 height 12
click at [112, 234] on input "Yes" at bounding box center [112, 234] width 0 height 0
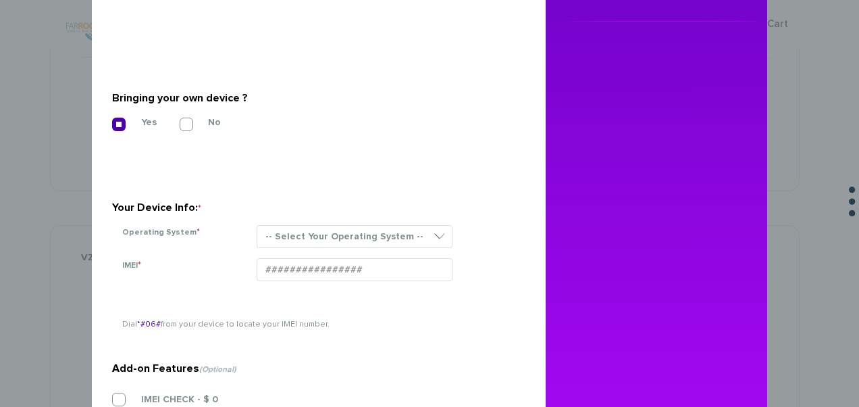
scroll to position [405, 0]
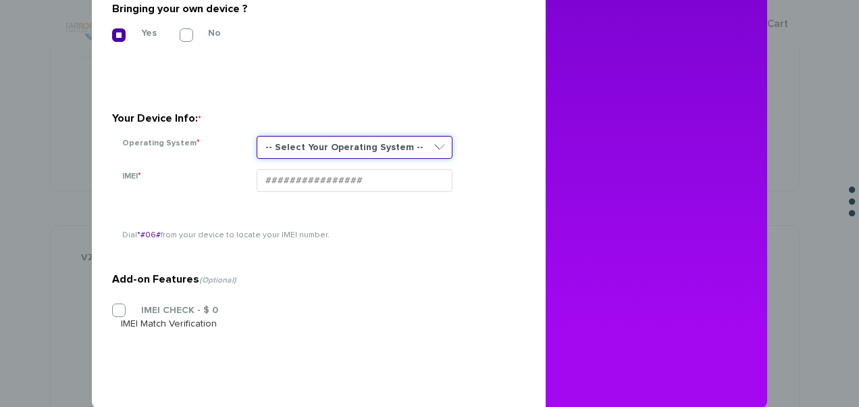
click at [308, 151] on select "-- Select Your Operating System -- ANDROID BLACKBERRY IOS NONE (BASIC PHONE) WI…" at bounding box center [355, 147] width 196 height 23
select select "NONE (BASIC PHONE)"
click at [257, 136] on select "-- Select Your Operating System -- ANDROID BLACKBERRY IOS NONE (BASIC PHONE) WI…" at bounding box center [355, 147] width 196 height 23
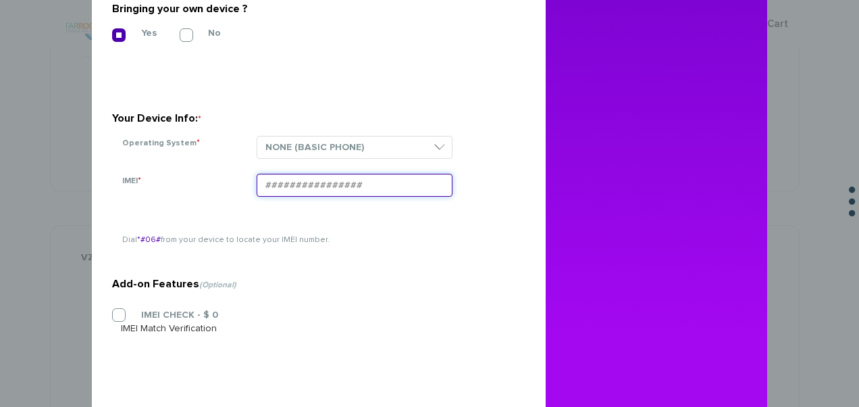
drag, startPoint x: 287, startPoint y: 173, endPoint x: 271, endPoint y: 186, distance: 21.1
paste input "354834108970827"
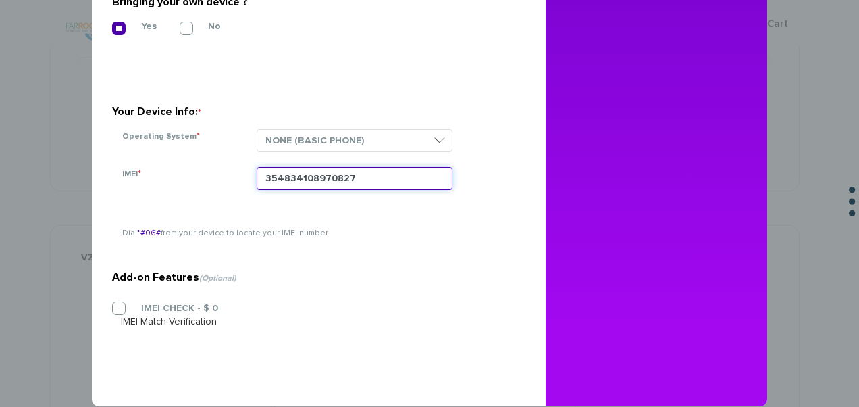
scroll to position [431, 0]
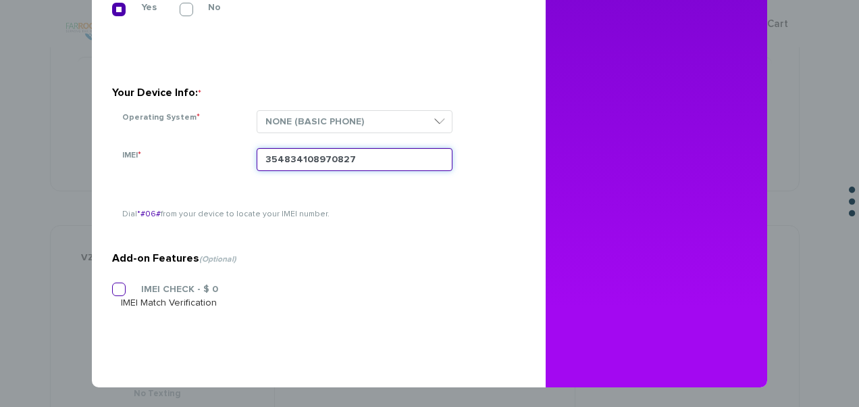
type input "354834108970827"
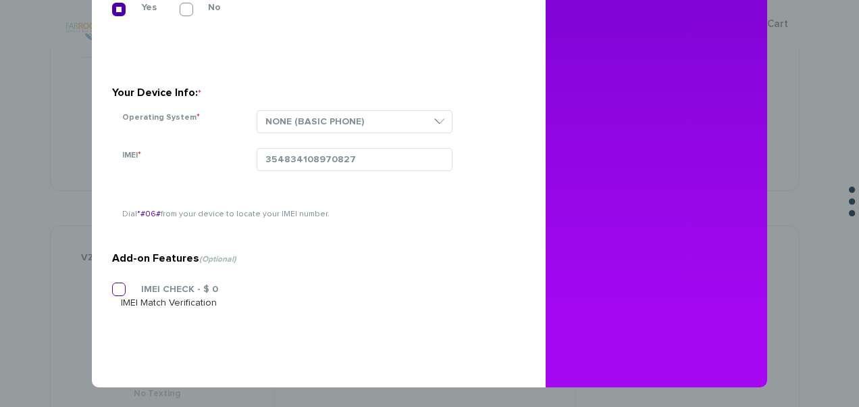
click at [153, 291] on label "IMEI CHECK - $ 0" at bounding box center [169, 289] width 97 height 12
click at [112, 285] on input "IMEI CHECK - $ 0" at bounding box center [112, 285] width 0 height 0
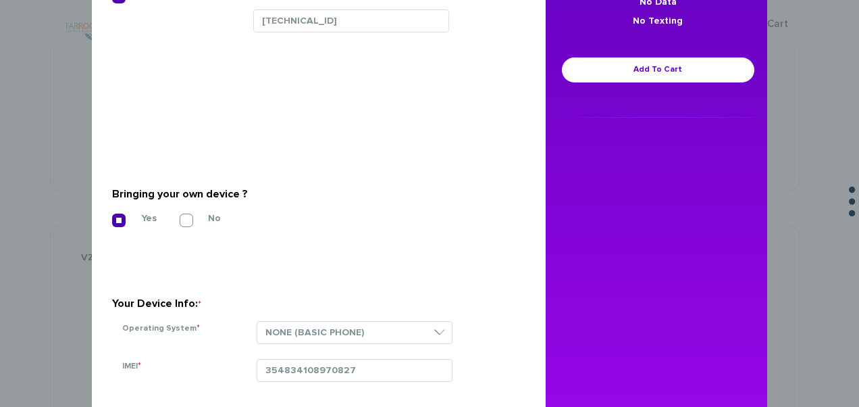
scroll to position [161, 0]
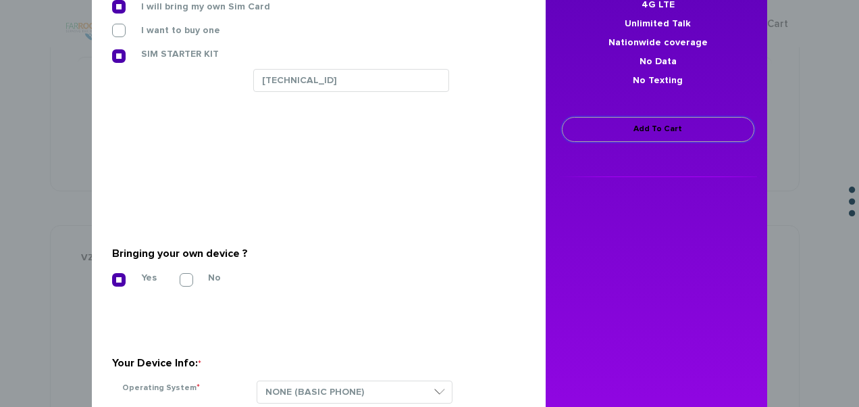
click at [604, 128] on link "Add To Cart" at bounding box center [658, 129] width 193 height 25
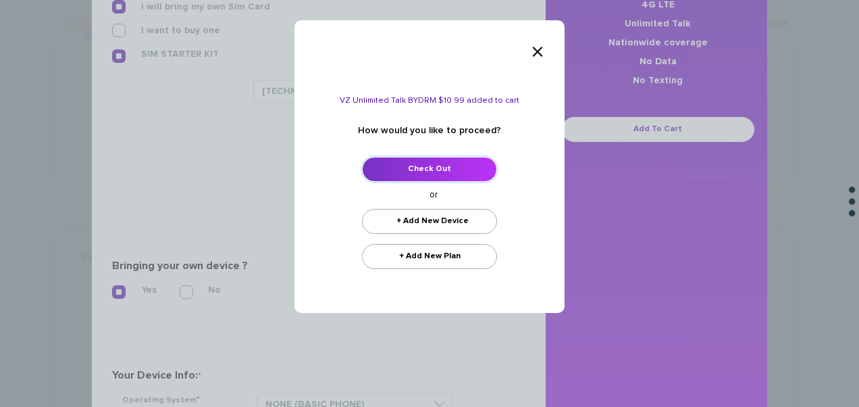
click at [422, 169] on link "Check Out" at bounding box center [429, 169] width 135 height 25
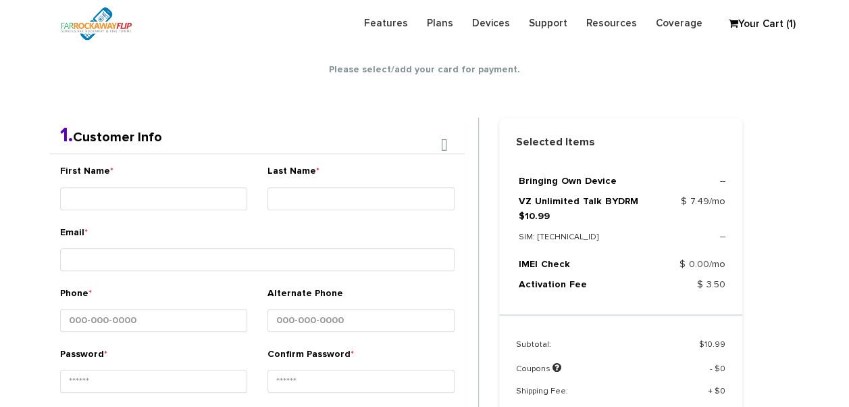
scroll to position [238, 0]
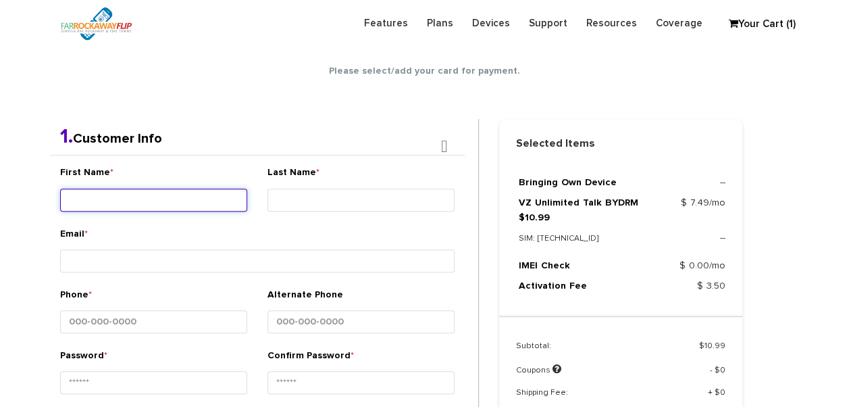
click at [203, 202] on input "First Name *" at bounding box center [153, 200] width 187 height 23
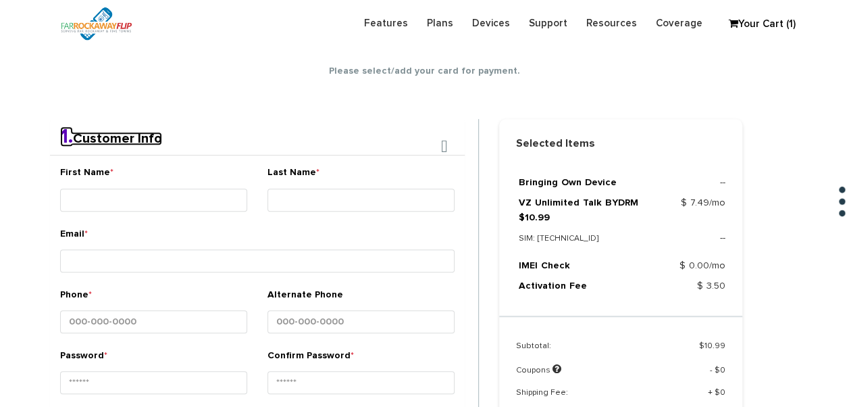
click at [158, 144] on link "1. Customer Info" at bounding box center [111, 139] width 102 height 14
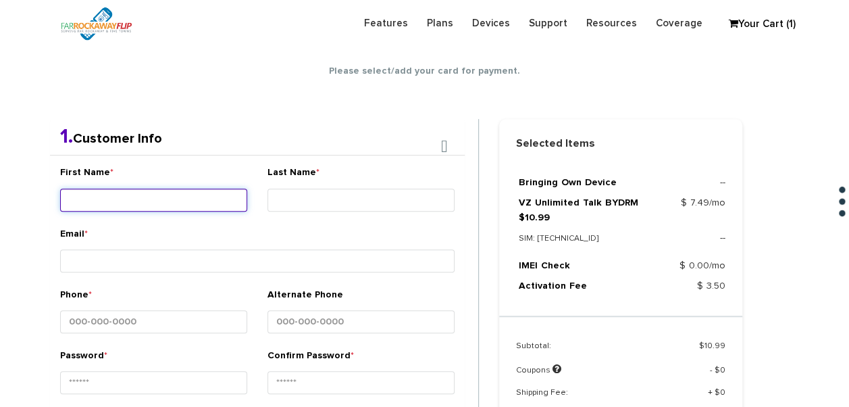
click at [151, 204] on input "First Name *" at bounding box center [153, 200] width 187 height 23
type input "[PERSON_NAME]"
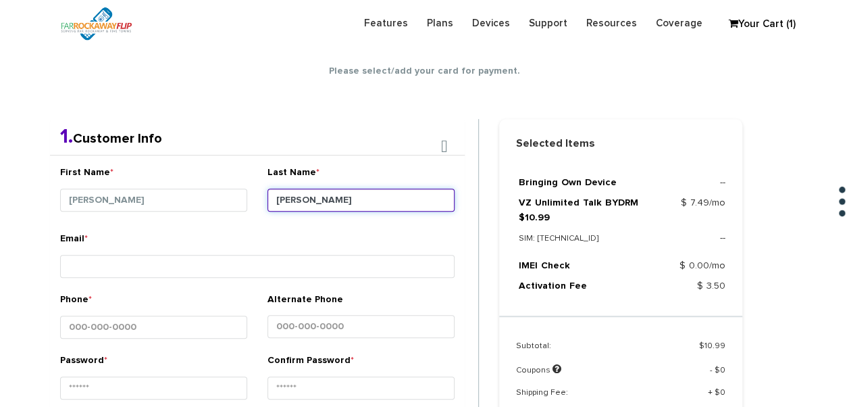
type input "[PERSON_NAME]"
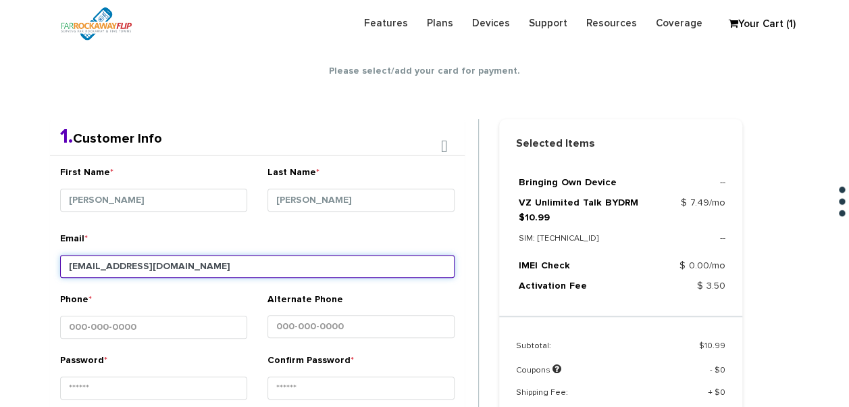
click at [103, 262] on input "tlieber61@gmail.com" at bounding box center [257, 266] width 395 height 23
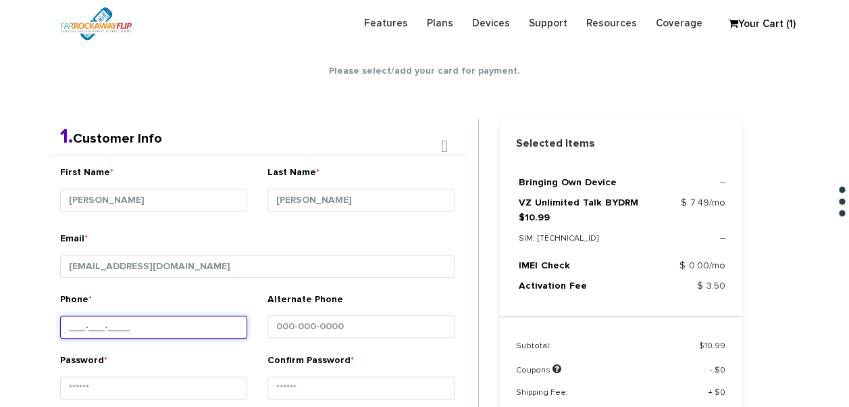
click at [124, 331] on input "Phone *" at bounding box center [153, 327] width 187 height 23
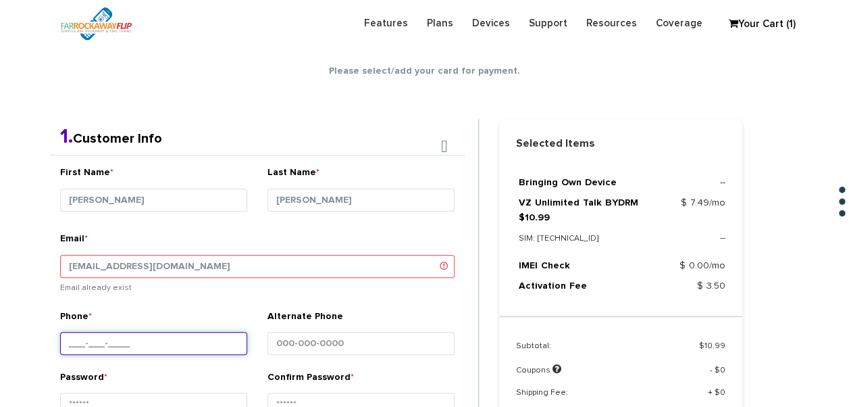
drag, startPoint x: 119, startPoint y: 343, endPoint x: 123, endPoint y: 350, distance: 8.5
click at [120, 343] on input "Phone *" at bounding box center [153, 343] width 187 height 23
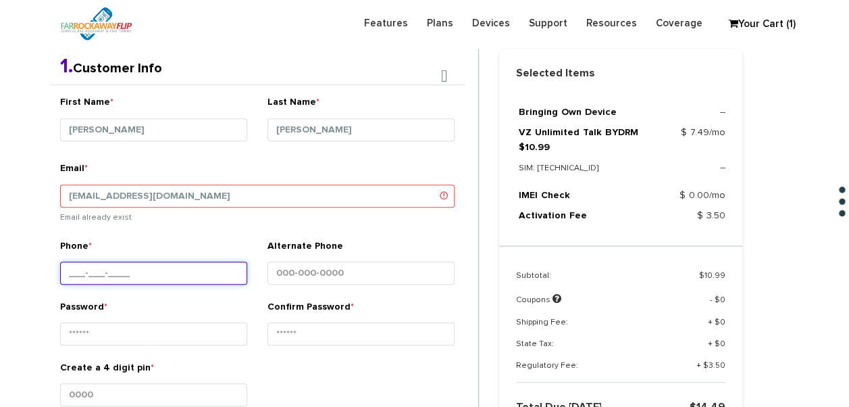
scroll to position [373, 0]
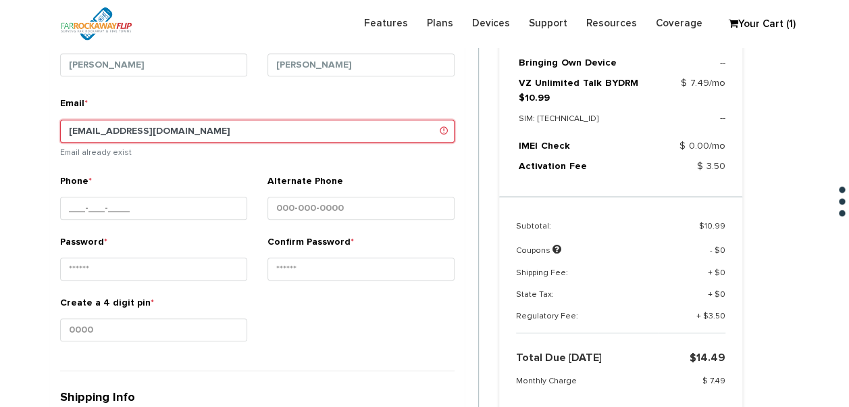
click at [105, 128] on input "tlieber61@gmail.com" at bounding box center [257, 131] width 395 height 23
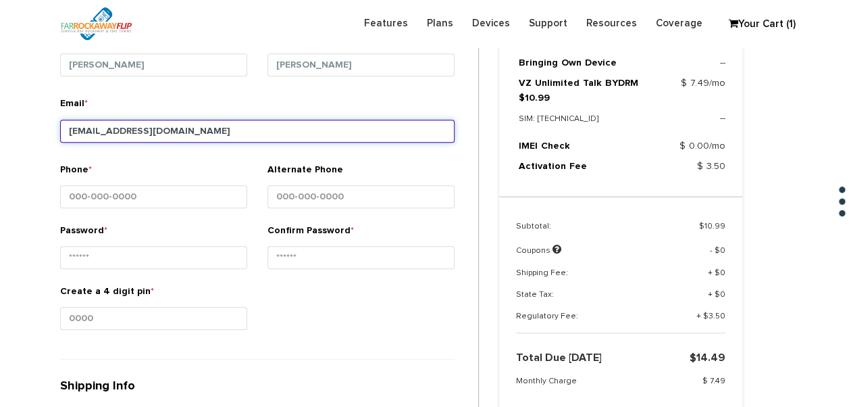
type input "tlieber61+2@gmail.com"
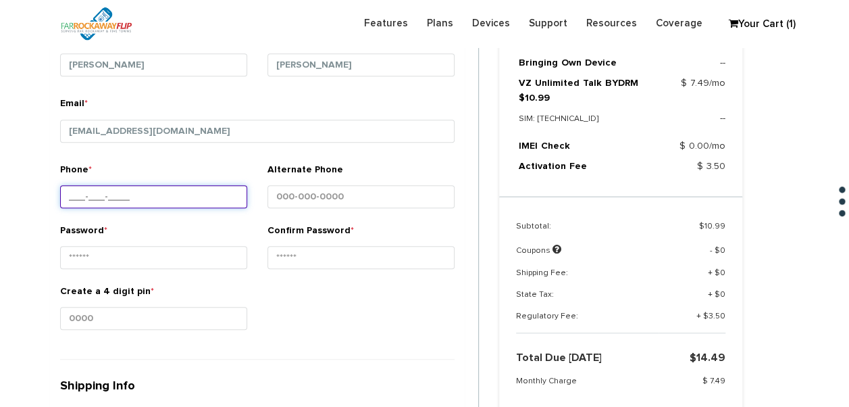
click at [151, 197] on input "Phone *" at bounding box center [153, 196] width 187 height 23
type input "0__-___-____"
type input "917-873-0141"
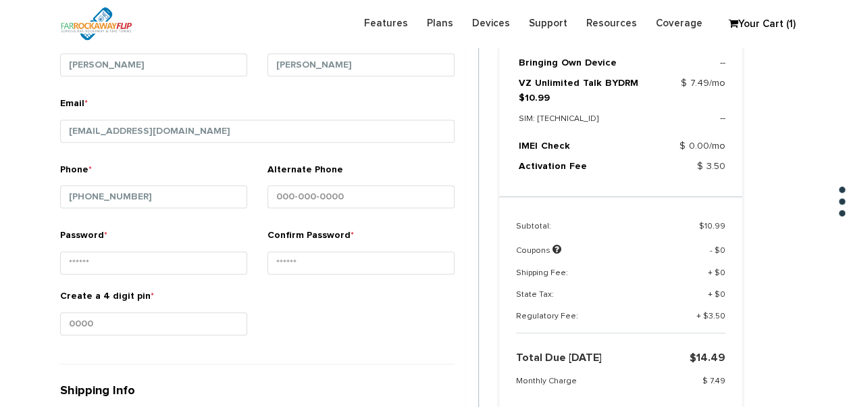
click at [22, 170] on section "Choose Package Checkout Confirmation You are almost done! Please select/add you…" at bounding box center [424, 360] width 849 height 1305
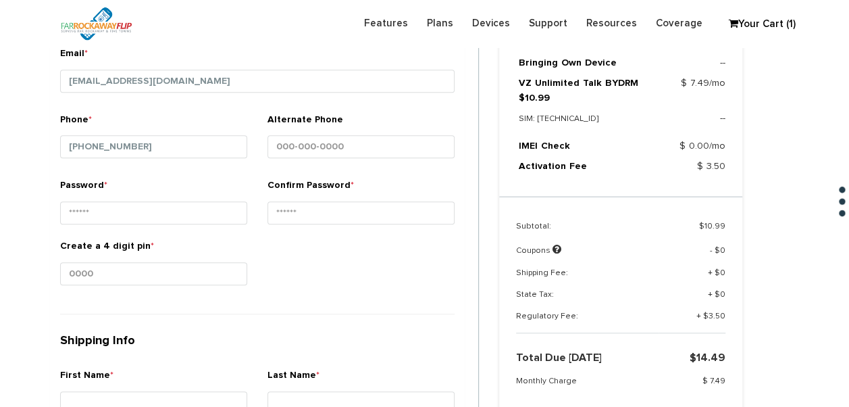
scroll to position [508, 0]
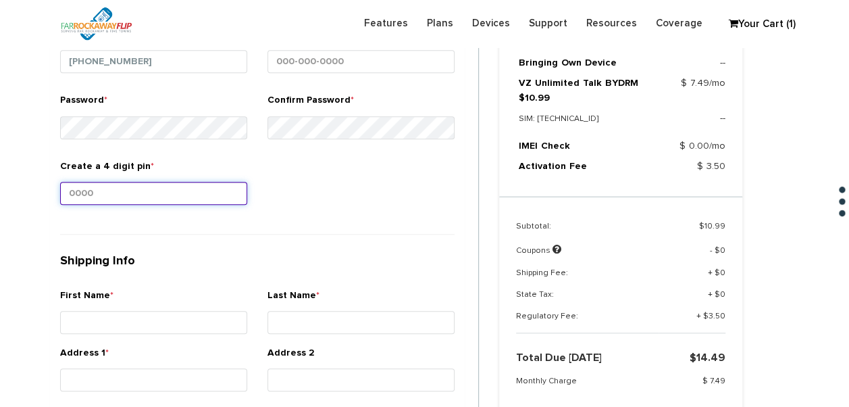
drag, startPoint x: 204, startPoint y: 182, endPoint x: 208, endPoint y: 191, distance: 9.7
click at [204, 182] on input "Create a 4 digit pin *" at bounding box center [153, 193] width 187 height 23
type input "1234"
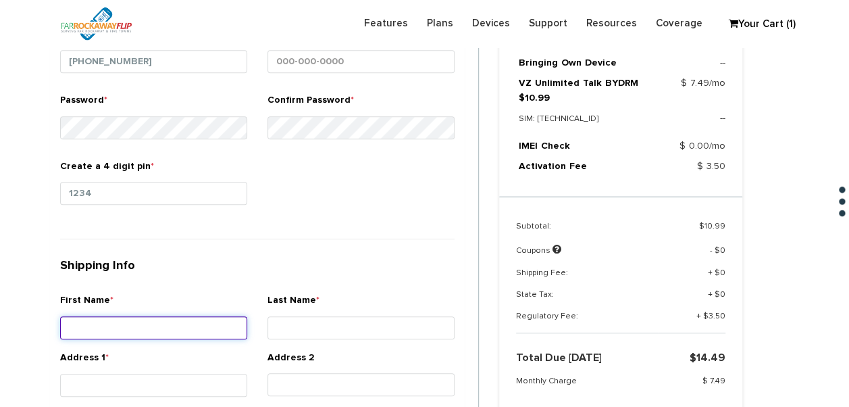
click at [216, 326] on input "First Name *" at bounding box center [153, 327] width 187 height 23
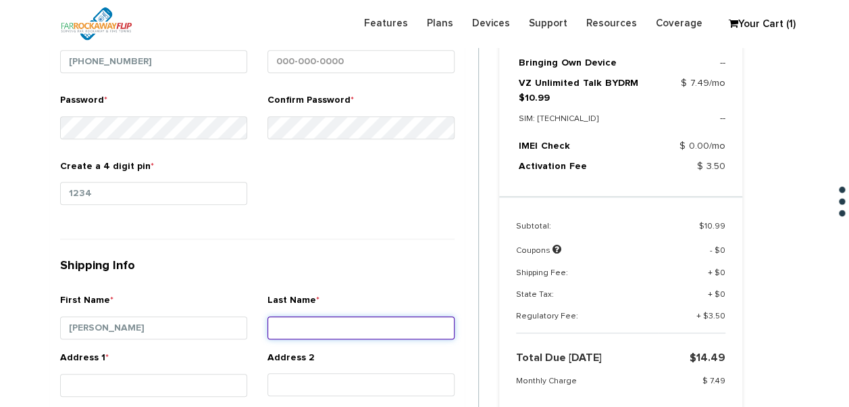
type input "ahuva"
type input "klein"
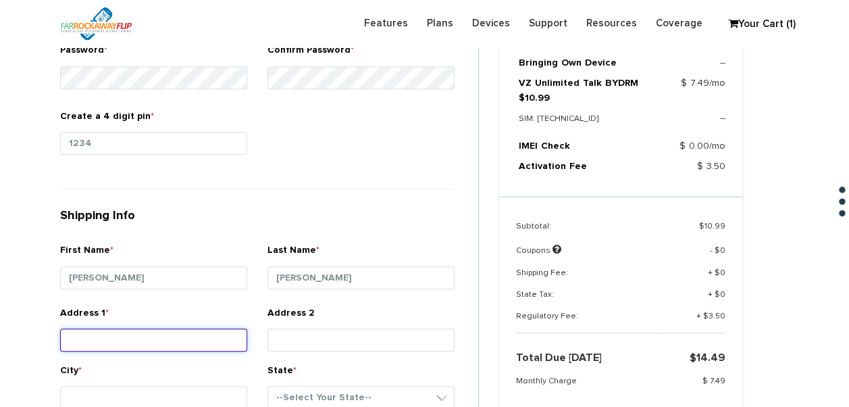
scroll to position [576, 0]
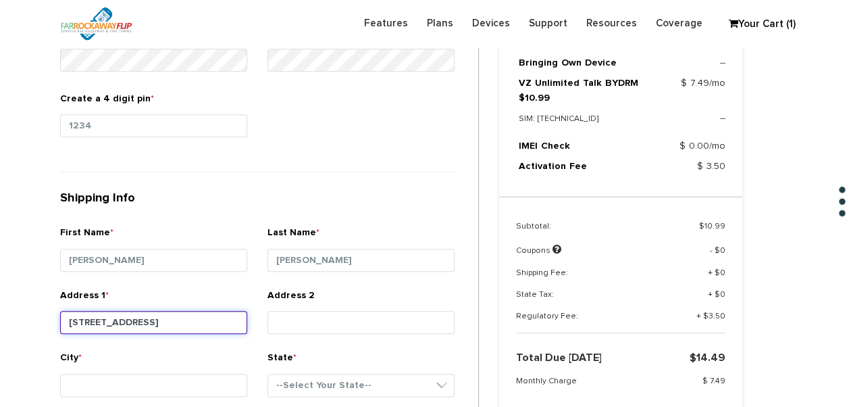
click at [218, 326] on input "2710 avenue l" at bounding box center [153, 322] width 187 height 23
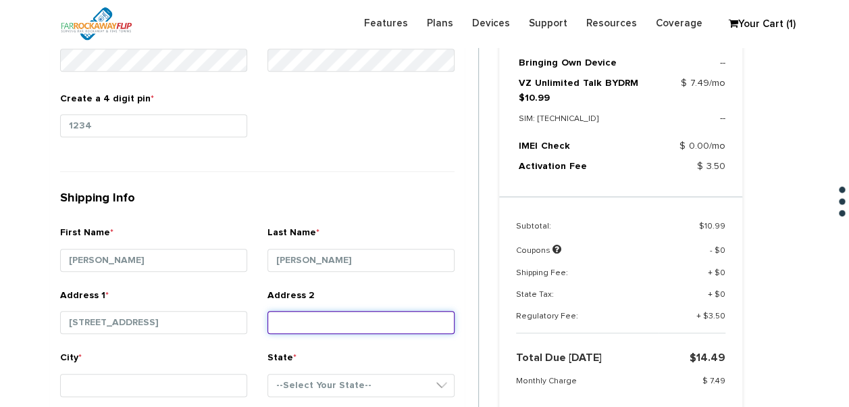
type input "2710 avenue"
type input "l"
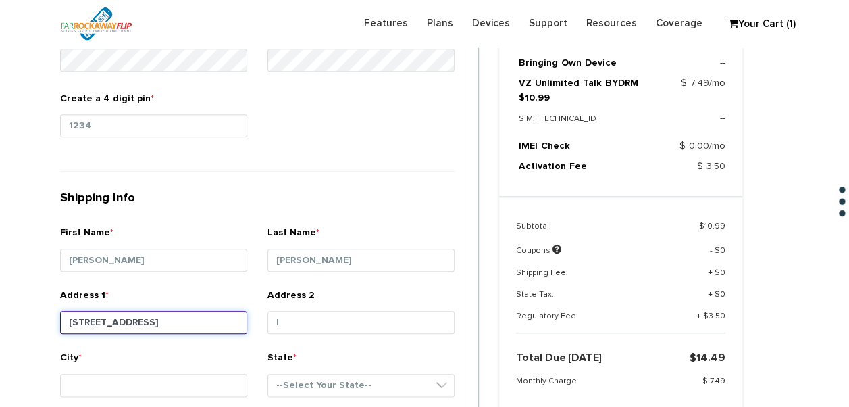
click at [218, 326] on input "2710 avenue" at bounding box center [153, 322] width 187 height 23
type input "2710 avenue L"
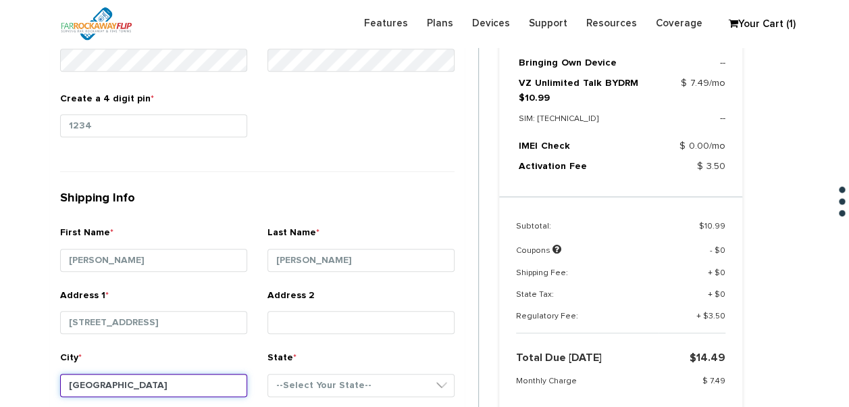
type input "brooklyn"
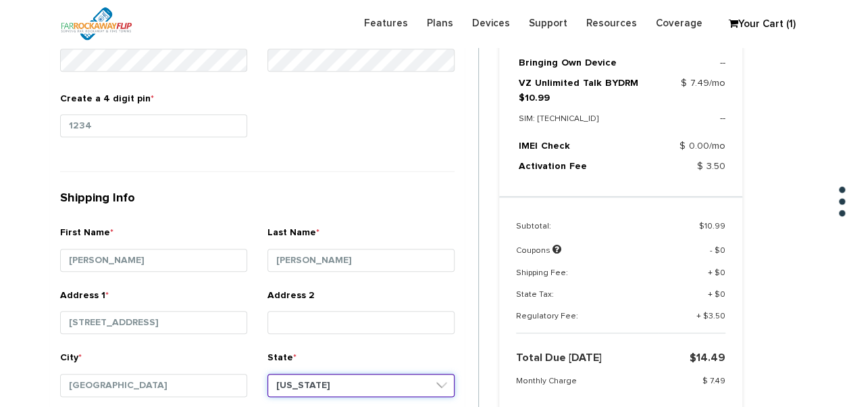
select select "NY"
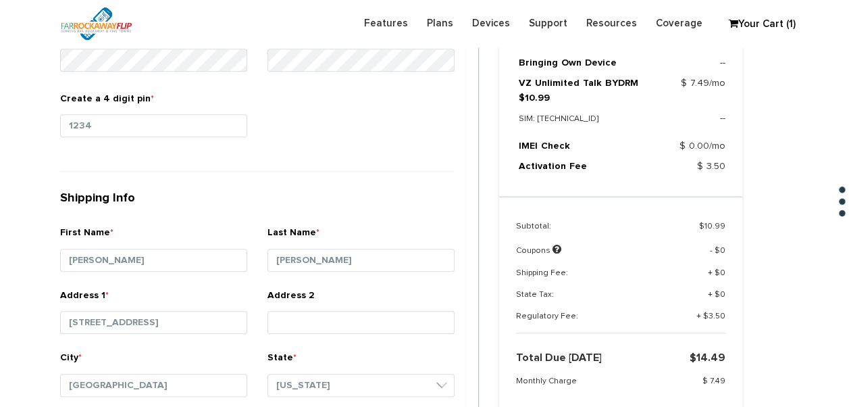
scroll to position [816, 0]
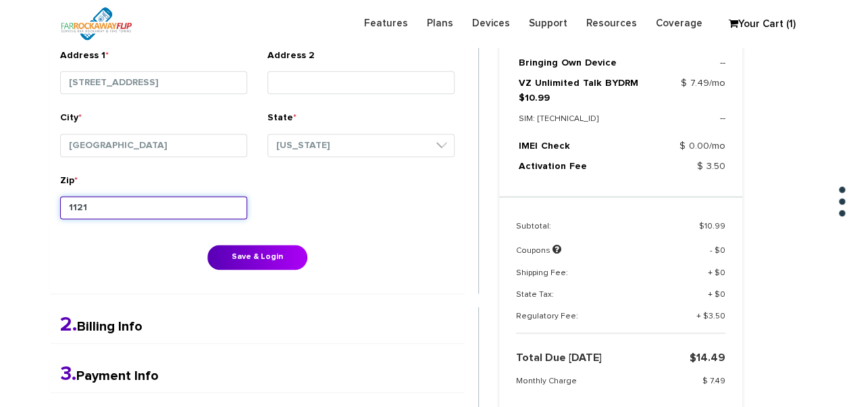
type input "11210"
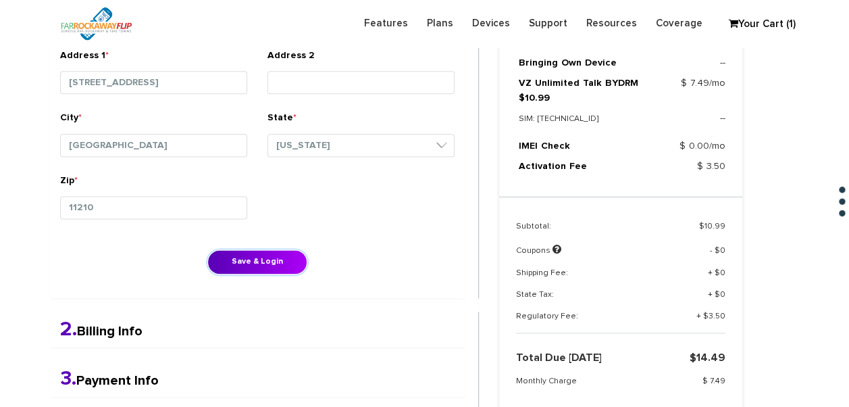
click at [207, 249] on button "Save & Login" at bounding box center [257, 261] width 100 height 25
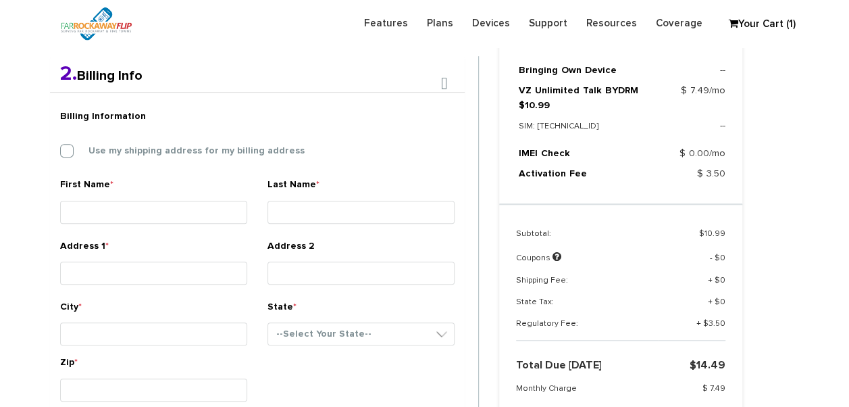
click at [97, 156] on label "Use my shipping address for my billing address" at bounding box center [186, 151] width 236 height 12
click at [60, 147] on input "Use my shipping address for my billing address" at bounding box center [60, 147] width 0 height 0
type input "[PERSON_NAME]"
type input "[STREET_ADDRESS]"
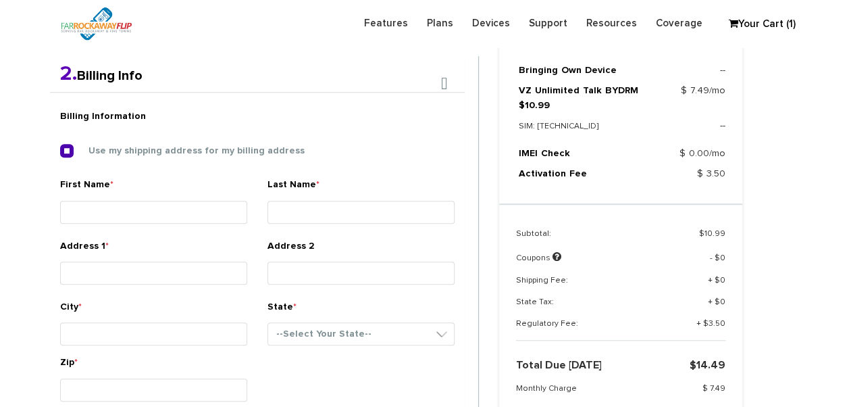
type input "brooklyn"
select select "NY"
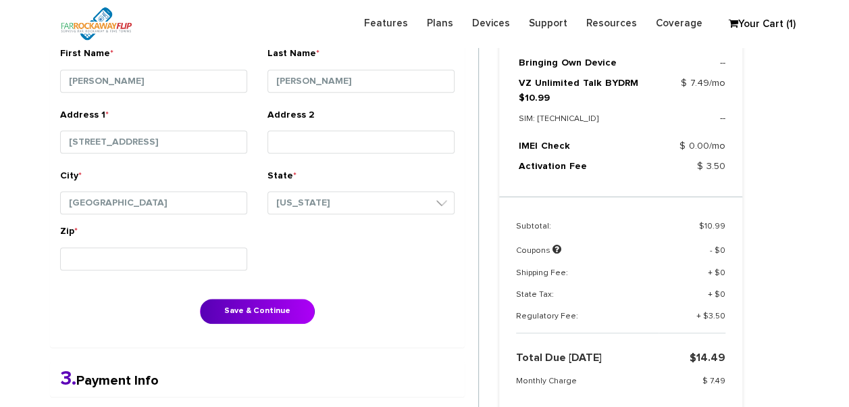
scroll to position [485, 0]
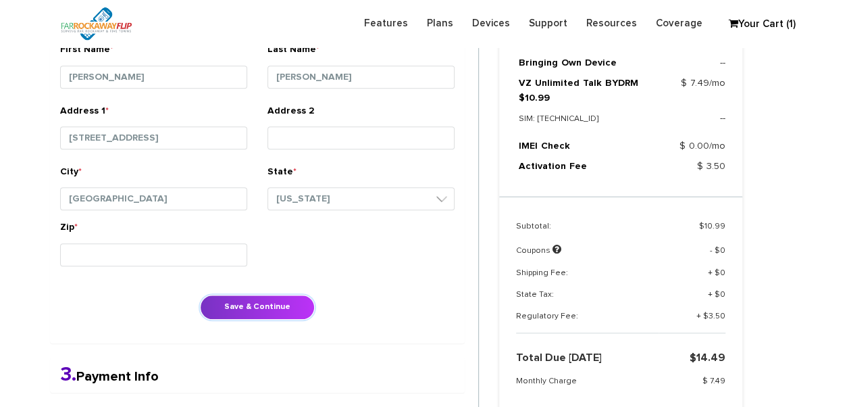
click at [249, 301] on button "Save & Continue" at bounding box center [257, 307] width 115 height 25
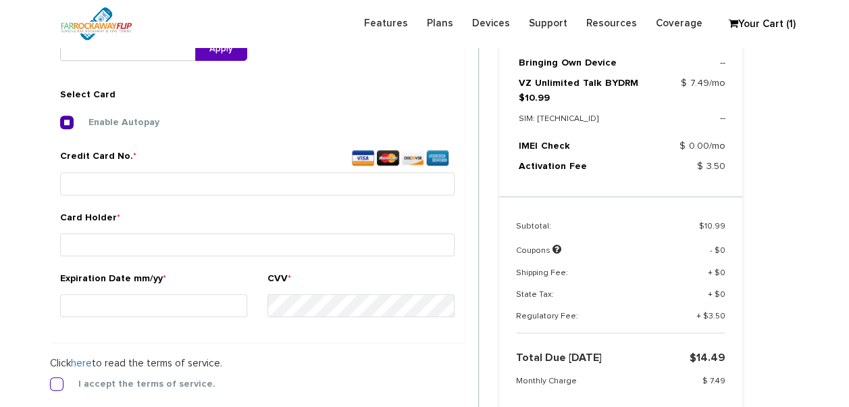
click at [59, 384] on label "I accept the terms of service." at bounding box center [136, 384] width 157 height 12
click at [50, 380] on input "I accept the terms of service." at bounding box center [50, 380] width 0 height 0
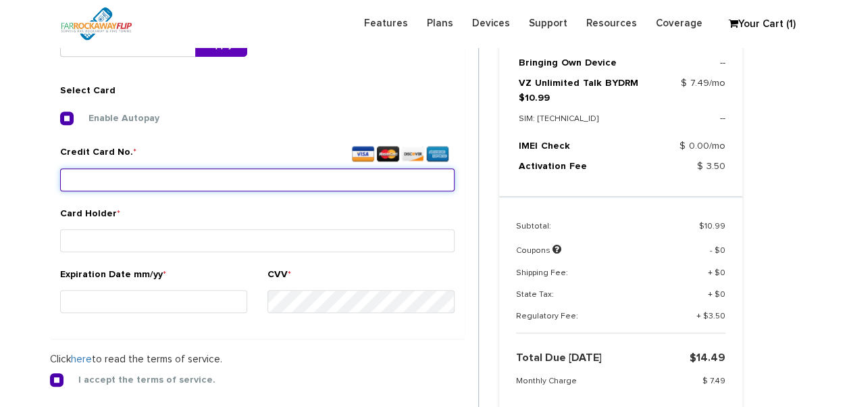
click at [170, 184] on input "Credit Card No. *" at bounding box center [257, 179] width 395 height 23
type input "5595 9190 1158 1833"
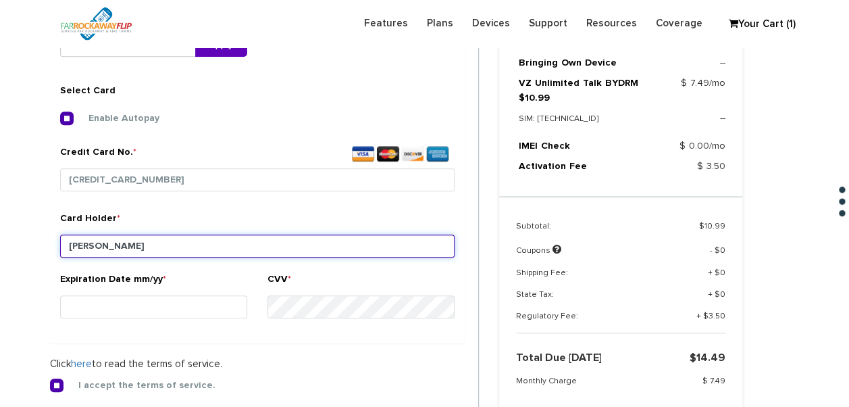
type input "[PERSON_NAME]"
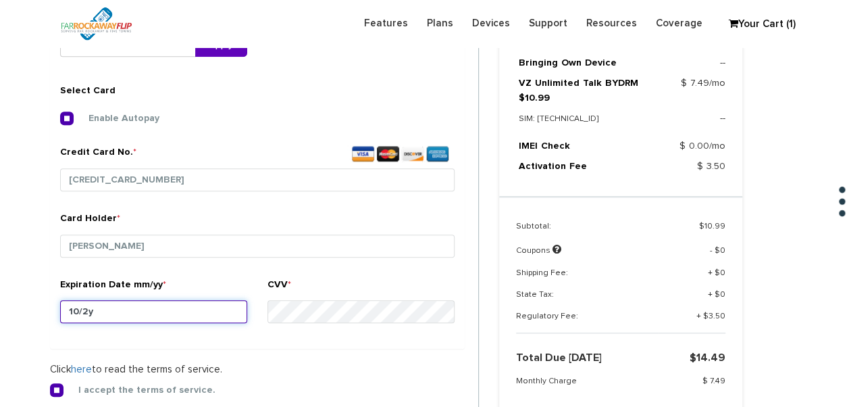
type input "10/27"
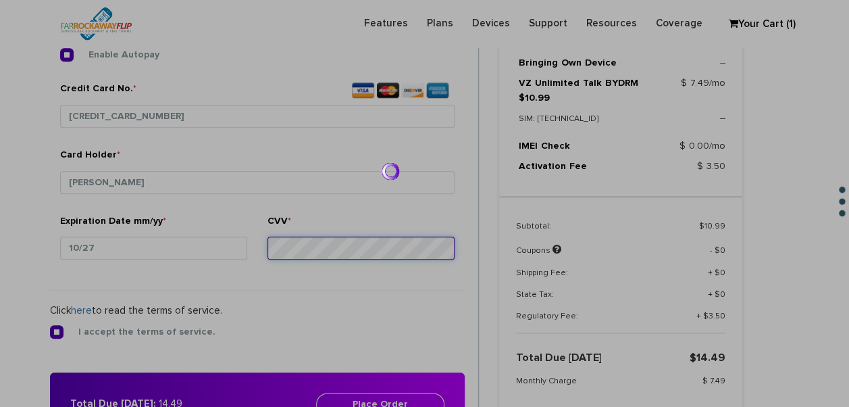
scroll to position [638, 0]
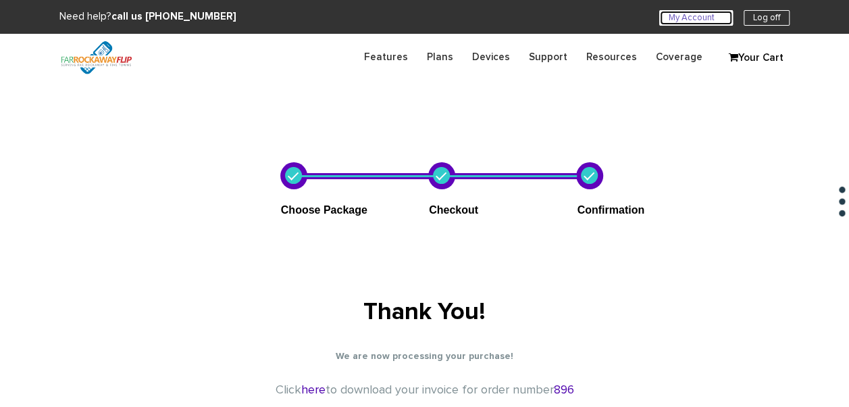
click at [681, 18] on link "My Account U" at bounding box center [696, 18] width 74 height 16
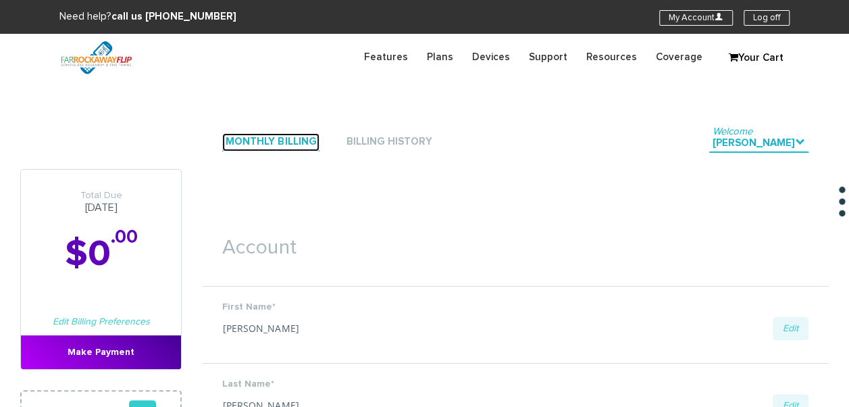
click at [286, 151] on link "Monthly Billing" at bounding box center [270, 142] width 97 height 18
click at [286, 146] on link "Monthly Billing" at bounding box center [270, 142] width 97 height 18
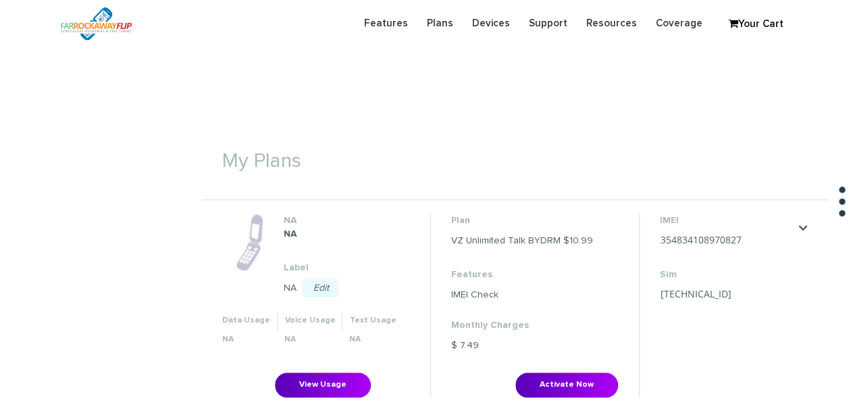
scroll to position [608, 0]
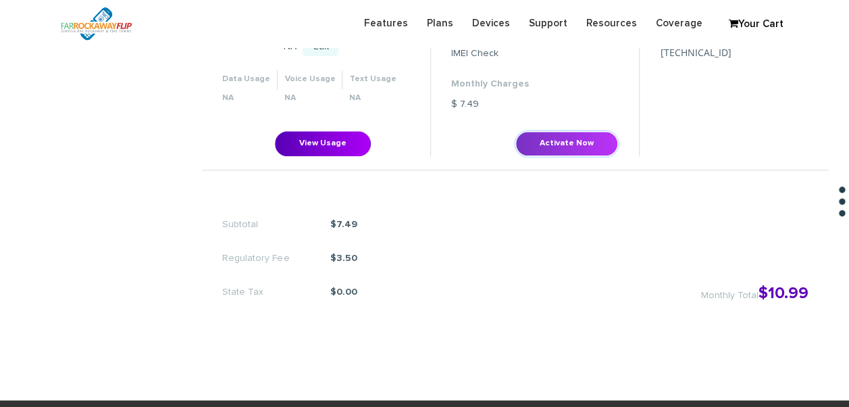
click at [586, 151] on button "Activate Now" at bounding box center [567, 143] width 103 height 25
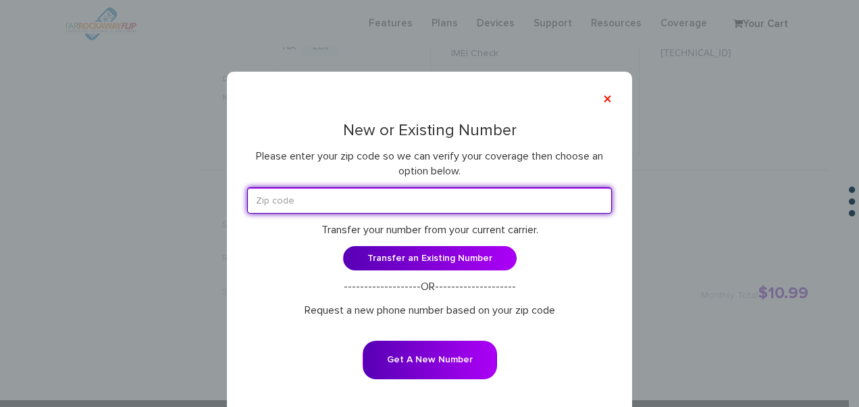
click at [335, 186] on div "New or Existing Number Please enter your zip code so we can verify your coverag…" at bounding box center [429, 260] width 365 height 276
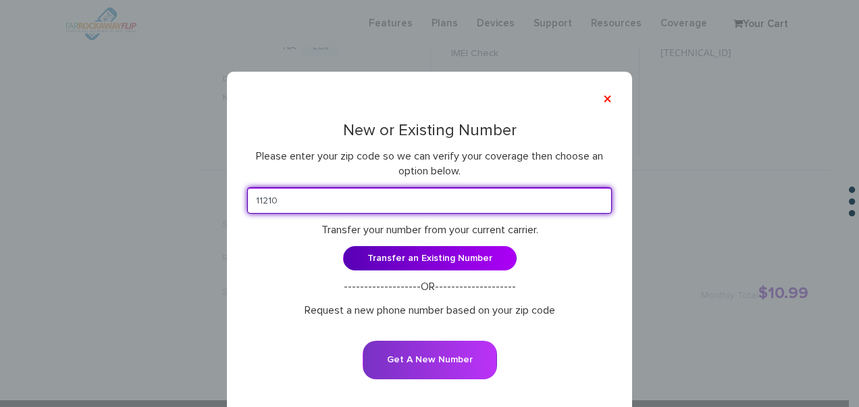
type input "11210"
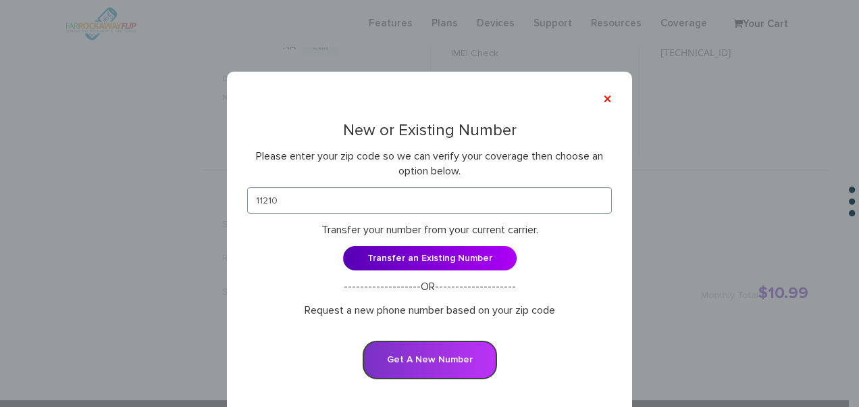
click at [447, 359] on button "Get A New Number" at bounding box center [430, 360] width 134 height 39
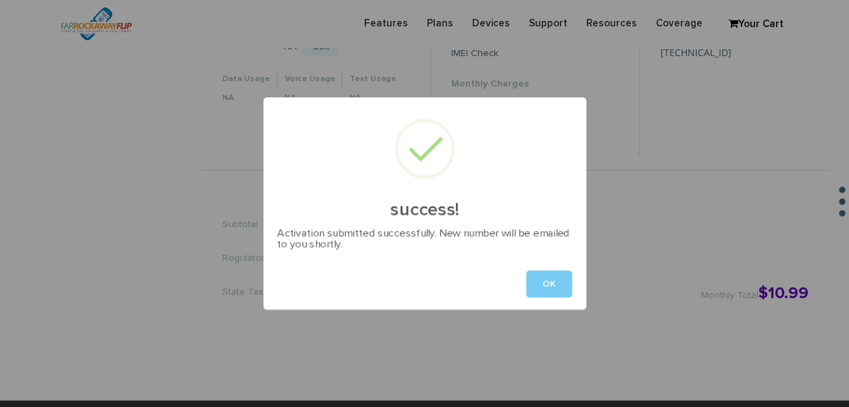
click at [566, 295] on button "OK" at bounding box center [549, 283] width 46 height 27
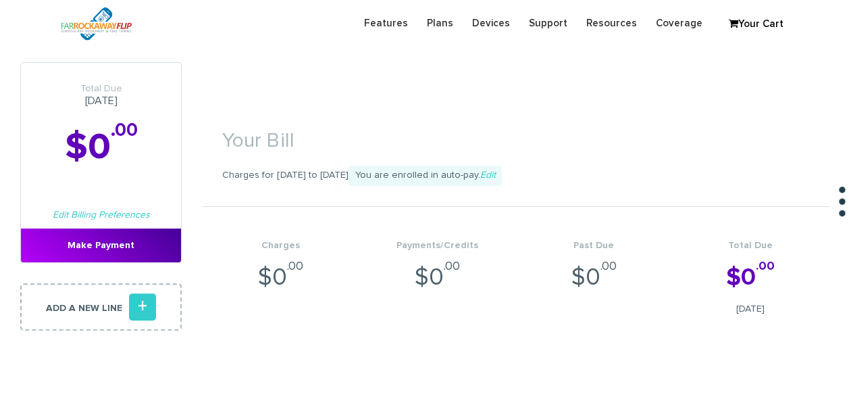
scroll to position [0, 0]
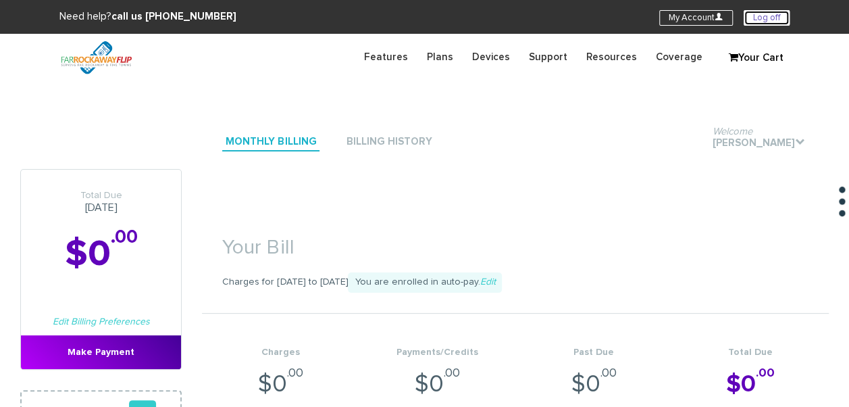
click at [777, 16] on link "Log off" at bounding box center [767, 18] width 46 height 16
